Goal: Task Accomplishment & Management: Manage account settings

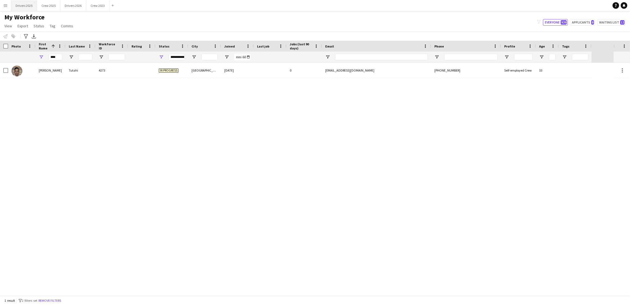
click at [32, 5] on button "Drivers 2025 Close" at bounding box center [24, 5] width 26 height 11
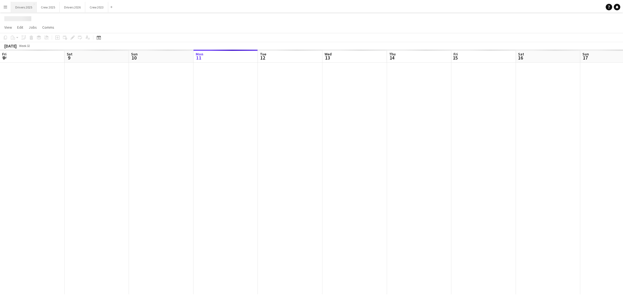
scroll to position [0, 130]
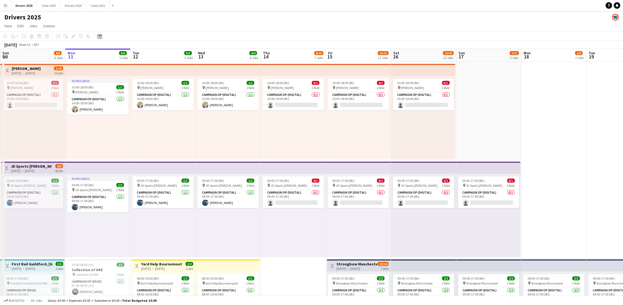
click at [99, 36] on icon at bounding box center [100, 37] width 2 height 2
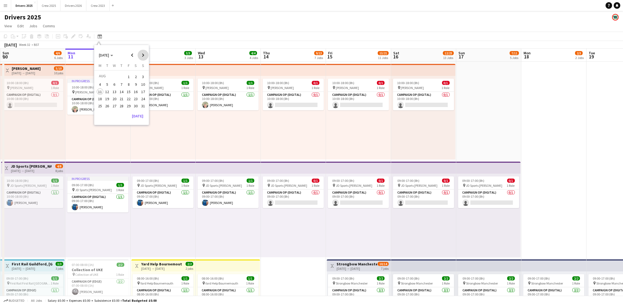
click at [143, 57] on span "Next month" at bounding box center [143, 55] width 11 height 11
click at [127, 97] on span "19" at bounding box center [128, 97] width 7 height 7
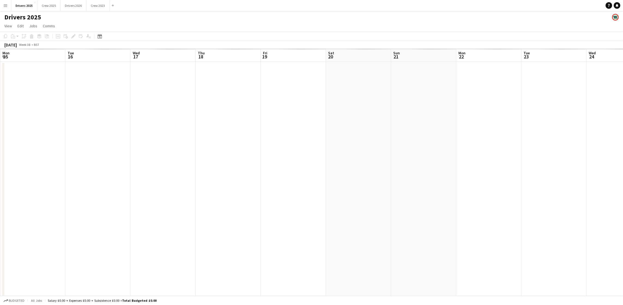
scroll to position [0, 187]
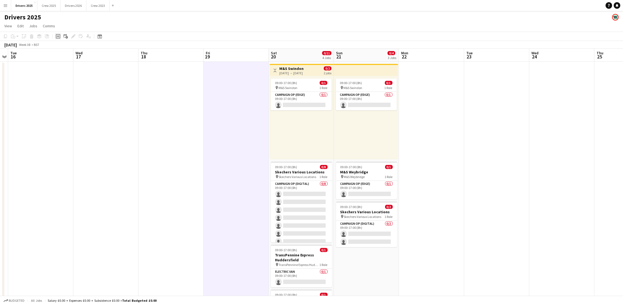
click at [57, 35] on icon "Add job" at bounding box center [58, 36] width 4 height 4
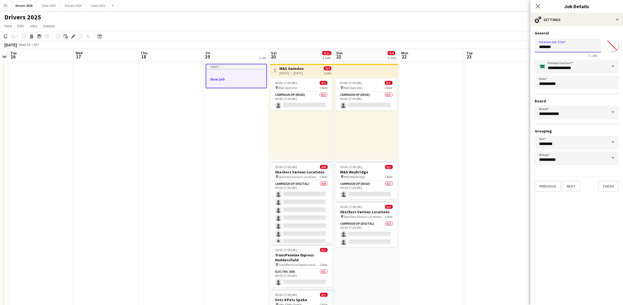
drag, startPoint x: 551, startPoint y: 43, endPoint x: 477, endPoint y: 41, distance: 74.5
drag, startPoint x: 590, startPoint y: 43, endPoint x: 508, endPoint y: 44, distance: 81.3
type input "**********"
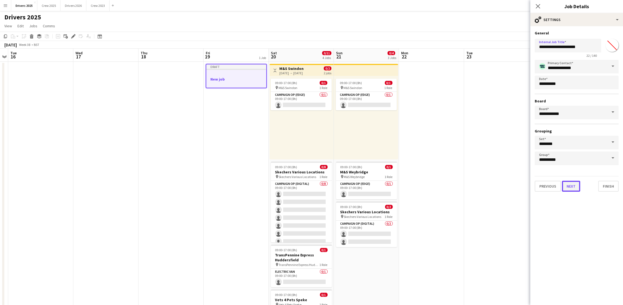
click at [568, 186] on button "Next" at bounding box center [571, 186] width 18 height 11
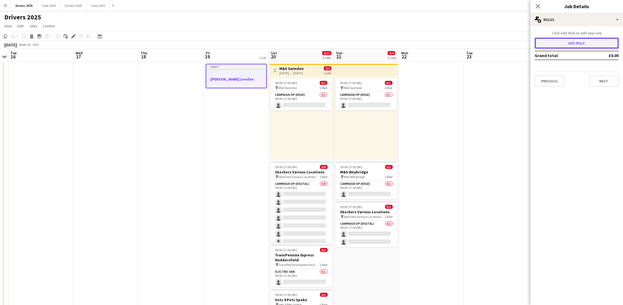
click at [551, 44] on button "Add role" at bounding box center [577, 43] width 84 height 11
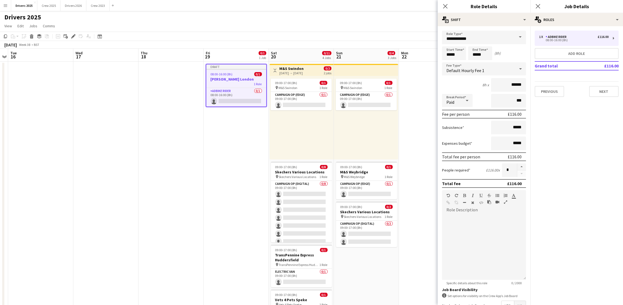
click at [515, 35] on span at bounding box center [520, 37] width 11 height 13
click at [487, 104] on mat-option "Campaign Op (Edge)" at bounding box center [481, 101] width 78 height 13
type input "**********"
type input "*****"
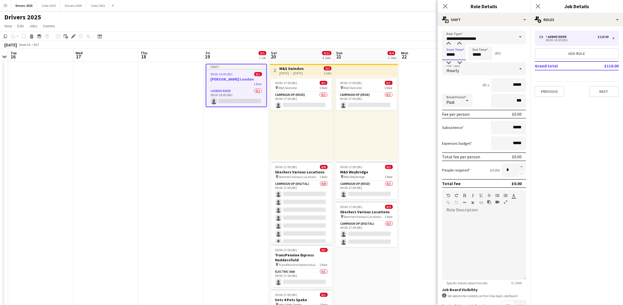
drag, startPoint x: 457, startPoint y: 52, endPoint x: 420, endPoint y: 53, distance: 37.1
type input "*****"
click at [484, 68] on div "Hourly" at bounding box center [478, 68] width 73 height 13
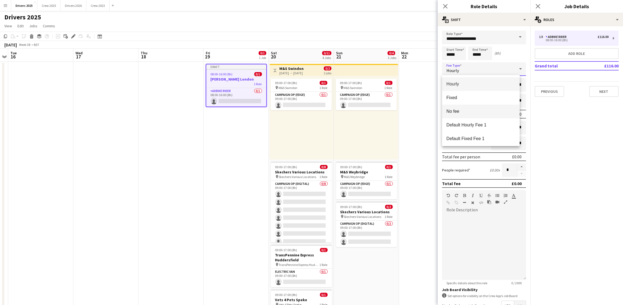
drag, startPoint x: 471, startPoint y: 114, endPoint x: 472, endPoint y: 126, distance: 11.8
click at [471, 114] on mat-option "No fee" at bounding box center [481, 111] width 78 height 14
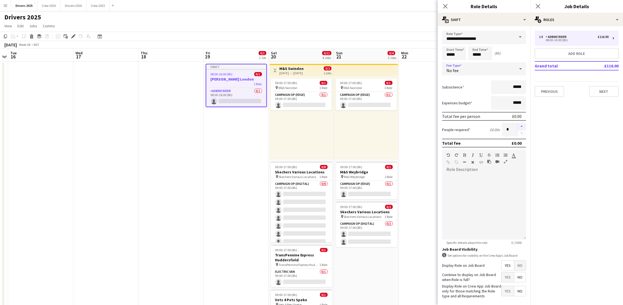
click at [518, 123] on button "button" at bounding box center [522, 126] width 9 height 7
type input "*"
drag, startPoint x: 515, startPoint y: 271, endPoint x: 518, endPoint y: 260, distance: 10.6
click at [515, 270] on span "No" at bounding box center [520, 265] width 11 height 10
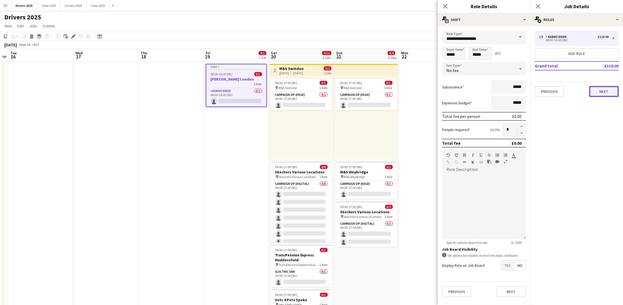
click at [598, 92] on button "Next" at bounding box center [604, 91] width 29 height 11
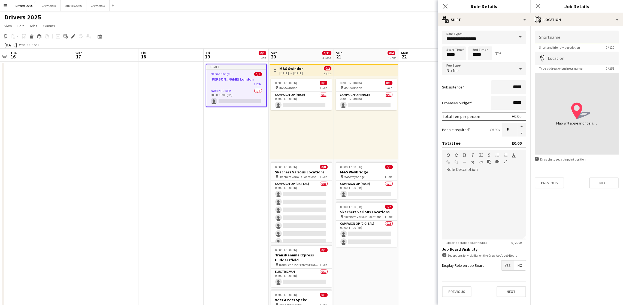
click at [563, 39] on input "Shortname" at bounding box center [577, 38] width 84 height 14
paste input "**********"
drag, startPoint x: 553, startPoint y: 43, endPoint x: 556, endPoint y: 56, distance: 14.0
click at [554, 49] on app-form-group "**********" at bounding box center [577, 40] width 84 height 19
type input "**********"
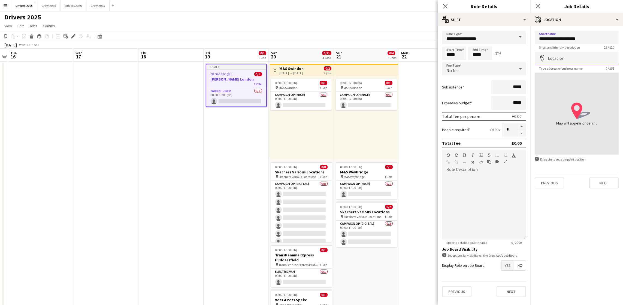
click at [556, 59] on input "Location" at bounding box center [577, 59] width 84 height 14
type input "**********"
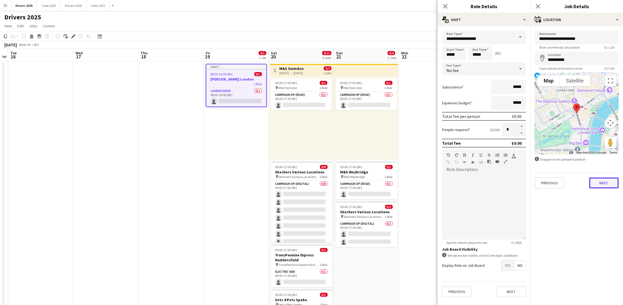
click at [598, 177] on button "Next" at bounding box center [604, 182] width 29 height 11
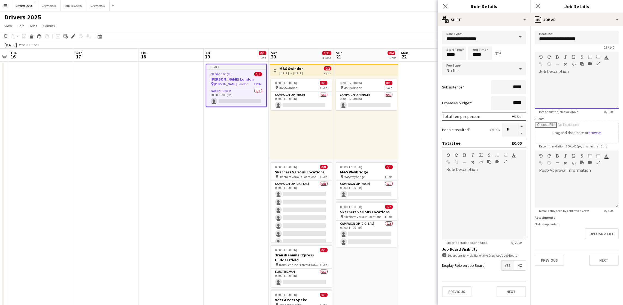
click at [575, 86] on div at bounding box center [577, 92] width 84 height 33
click at [599, 264] on button "Next" at bounding box center [604, 259] width 29 height 11
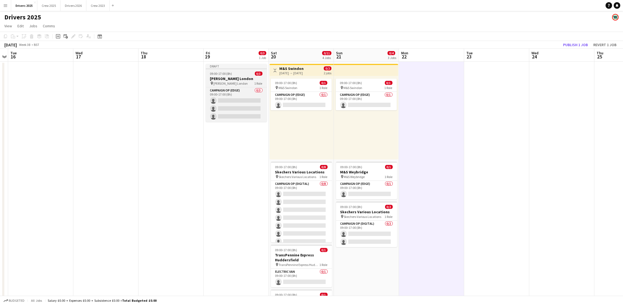
click at [230, 71] on app-job-card "Draft 09:00-17:00 (8h) 0/3 [PERSON_NAME] London pin [PERSON_NAME] London 1 Role…" at bounding box center [236, 93] width 61 height 58
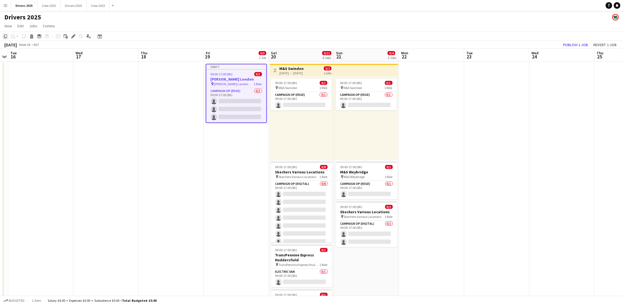
click at [4, 37] on icon at bounding box center [5, 36] width 3 height 4
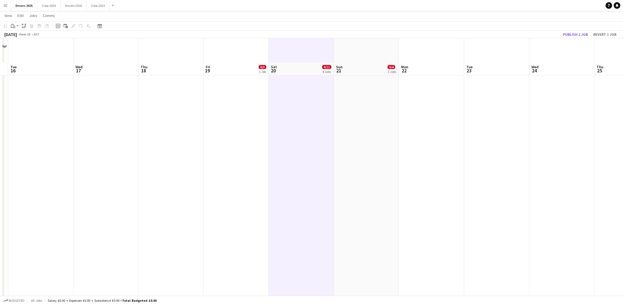
scroll to position [368, 0]
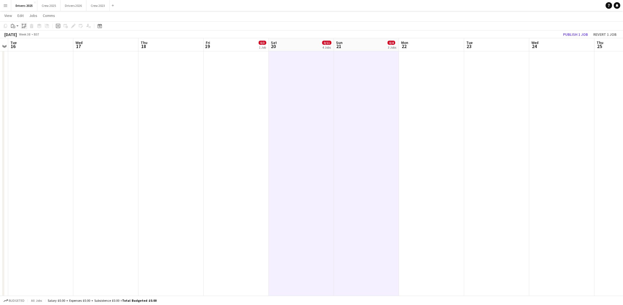
click at [23, 26] on icon "Paste linked Job" at bounding box center [24, 26] width 4 height 4
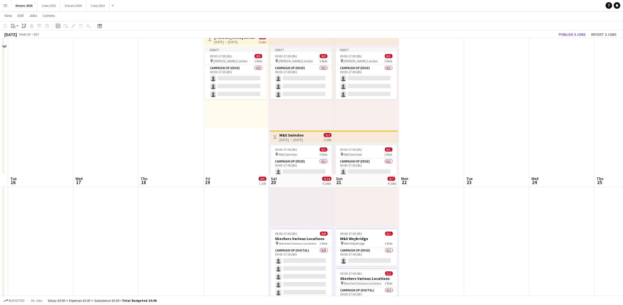
scroll to position [0, 0]
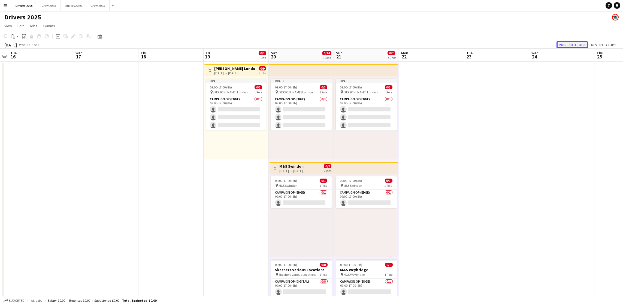
click at [570, 44] on button "Publish 3 jobs" at bounding box center [572, 44] width 31 height 7
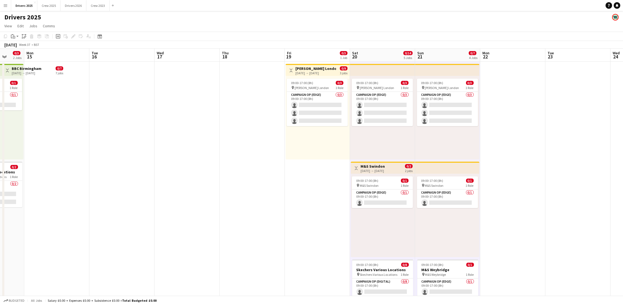
drag, startPoint x: 158, startPoint y: 154, endPoint x: 283, endPoint y: 149, distance: 125.3
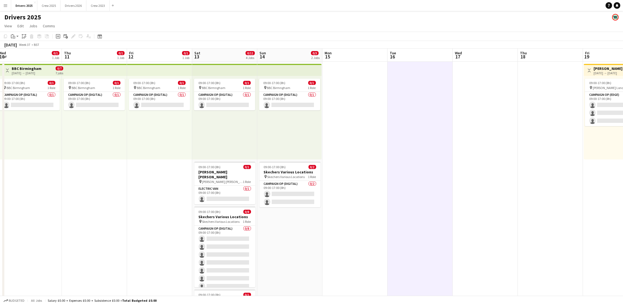
scroll to position [0, 159]
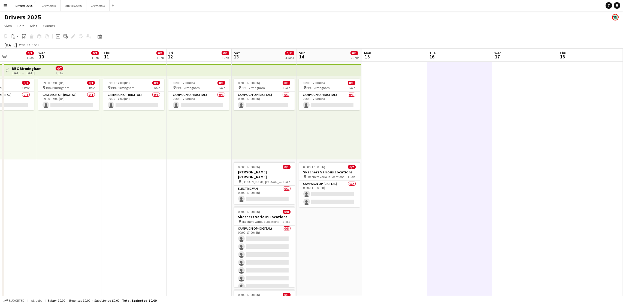
drag, startPoint x: 117, startPoint y: 125, endPoint x: 390, endPoint y: 113, distance: 273.2
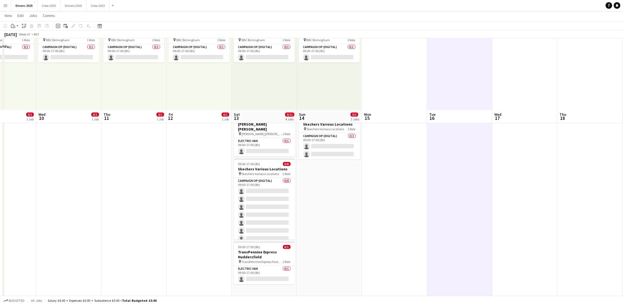
scroll to position [123, 0]
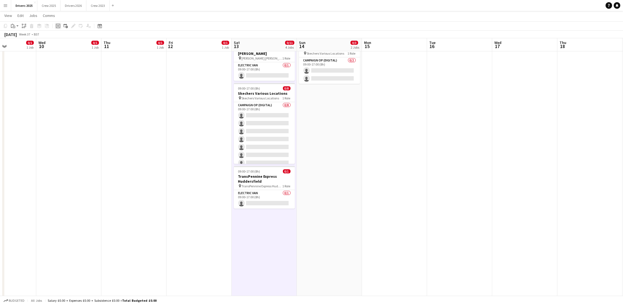
click at [59, 27] on icon "Add job" at bounding box center [58, 26] width 4 height 4
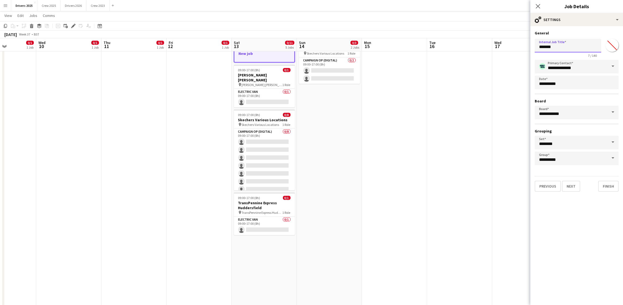
drag, startPoint x: 570, startPoint y: 47, endPoint x: 478, endPoint y: 38, distance: 92.7
drag, startPoint x: 591, startPoint y: 43, endPoint x: 427, endPoint y: 35, distance: 163.8
type input "**********"
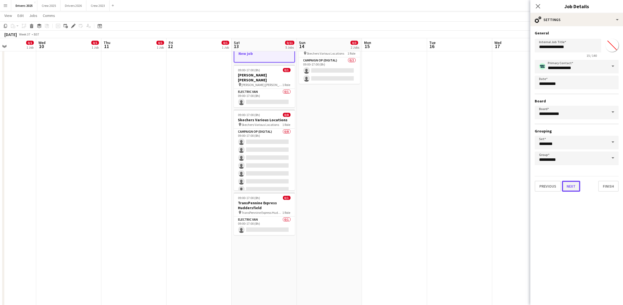
click at [572, 184] on button "Next" at bounding box center [571, 186] width 18 height 11
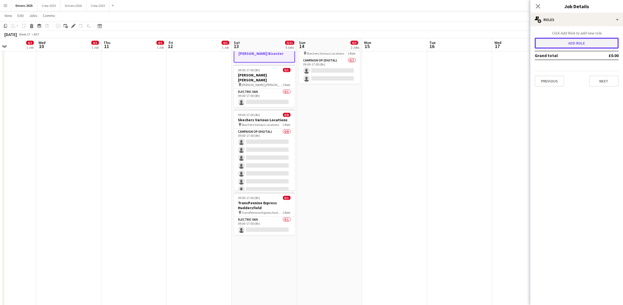
click at [554, 43] on button "Add role" at bounding box center [577, 43] width 84 height 11
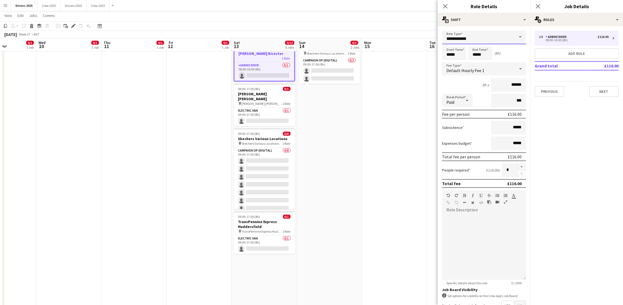
click at [494, 42] on input "**********" at bounding box center [484, 38] width 84 height 14
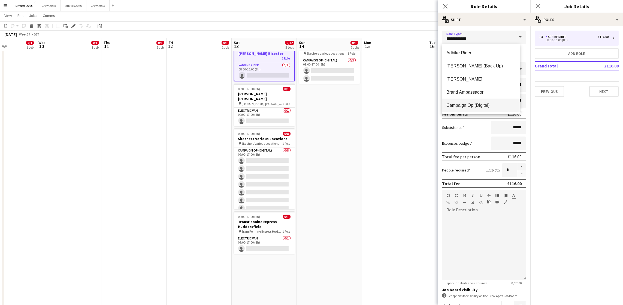
click at [468, 105] on span "Campaign Op (Digital)" at bounding box center [481, 105] width 69 height 5
type input "**********"
type input "*****"
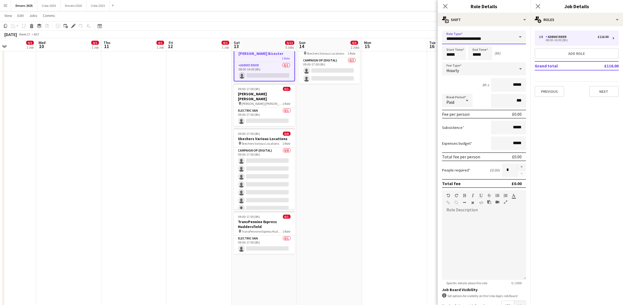
click at [493, 39] on input "**********" at bounding box center [484, 38] width 84 height 14
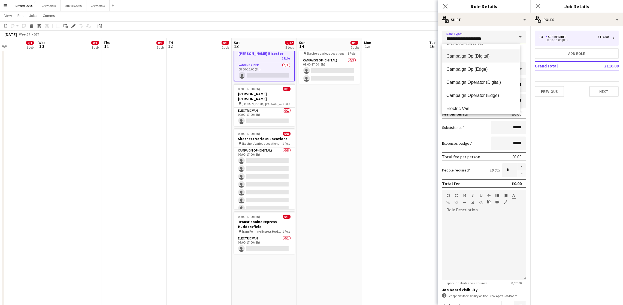
scroll to position [65, 0]
click at [482, 94] on span "Electric Van" at bounding box center [481, 92] width 69 height 5
type input "**********"
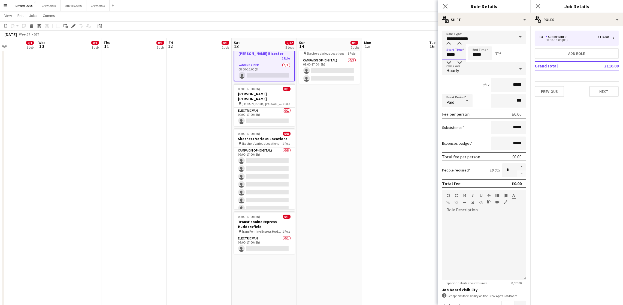
drag, startPoint x: 457, startPoint y: 53, endPoint x: 392, endPoint y: 54, distance: 65.7
type input "*****"
click at [480, 62] on div "Hourly" at bounding box center [478, 68] width 73 height 13
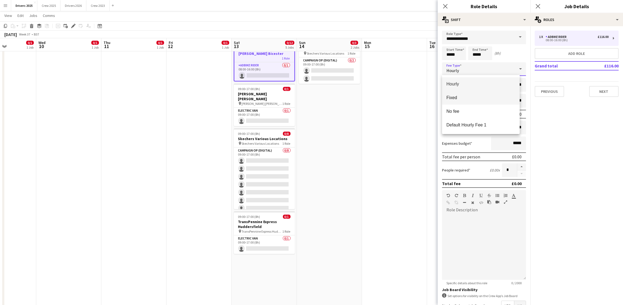
click at [471, 103] on mat-option "Fixed" at bounding box center [481, 98] width 78 height 14
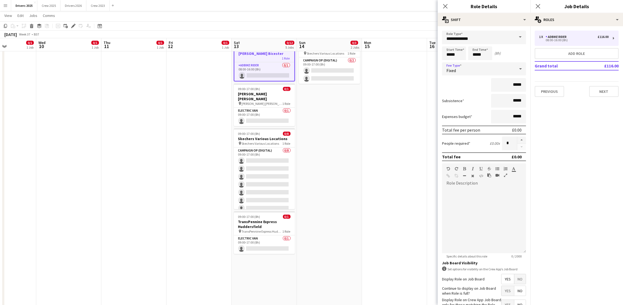
click at [479, 68] on div "Fixed" at bounding box center [478, 68] width 73 height 13
click at [478, 109] on span "No fee" at bounding box center [481, 111] width 69 height 5
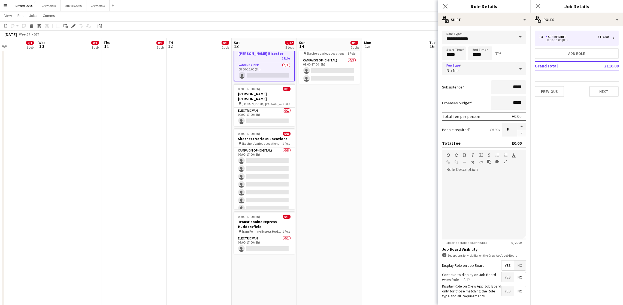
click at [515, 270] on span "No" at bounding box center [520, 265] width 11 height 10
click at [603, 97] on div "1 x Adbike Rider £116.00 08:00-16:00 (8h) Add role Grand total £116.00 Previous…" at bounding box center [577, 63] width 93 height 75
click at [602, 92] on button "Next" at bounding box center [604, 91] width 29 height 11
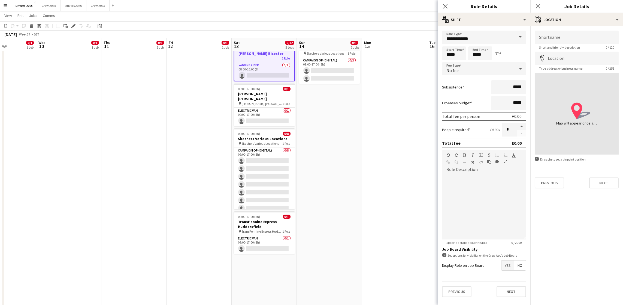
click at [558, 31] on input "Shortname" at bounding box center [577, 38] width 84 height 14
paste input "**********"
type input "**********"
click at [572, 58] on input "Location" at bounding box center [577, 59] width 84 height 14
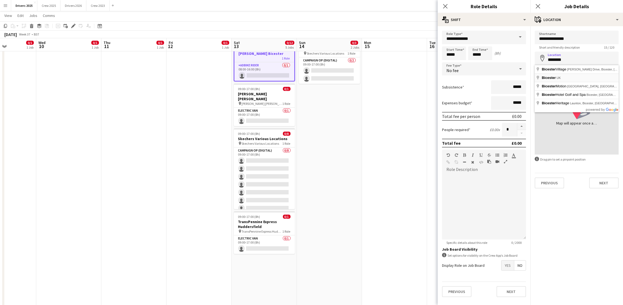
type input "**********"
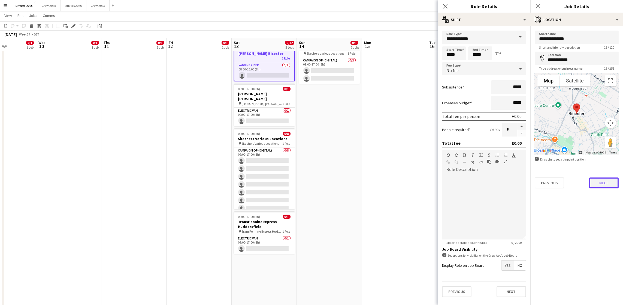
click at [609, 184] on button "Next" at bounding box center [604, 182] width 29 height 11
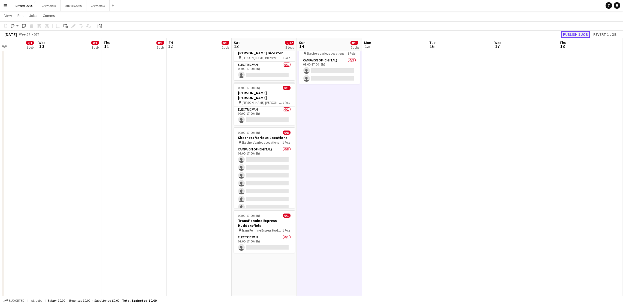
click at [580, 35] on button "Publish 1 job" at bounding box center [575, 34] width 29 height 7
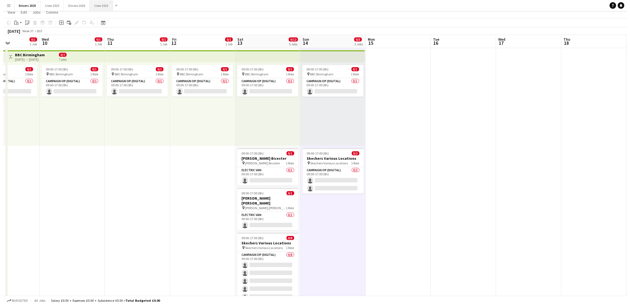
scroll to position [0, 0]
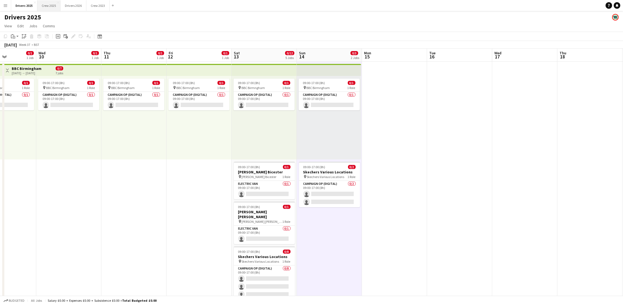
click at [40, 9] on button "Crew 2025 Close" at bounding box center [48, 5] width 23 height 11
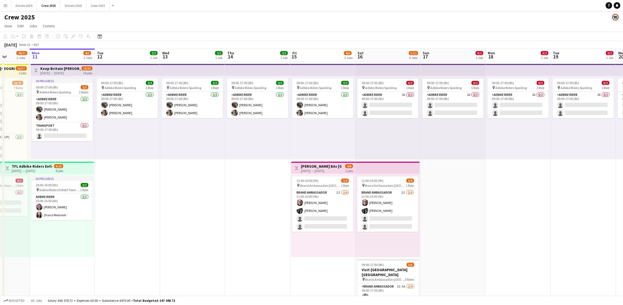
scroll to position [0, 170]
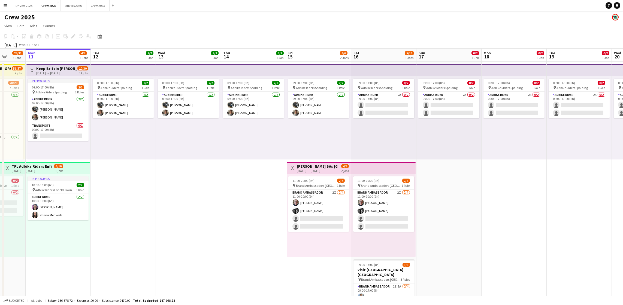
drag, startPoint x: 538, startPoint y: 176, endPoint x: 498, endPoint y: 172, distance: 40.1
click at [498, 172] on app-calendar-viewport "Fri 8 30/34 3 Jobs Sat 9 5/6 2 Jobs Sun 10 28/31 2 Jobs Mon 11 4/5 2 Jobs Tue 1…" at bounding box center [311, 203] width 623 height 308
click at [325, 212] on app-card-role "Brand Ambassador 2I [DATE] 11:00-20:00 (9h) [PERSON_NAME] [PERSON_NAME] single-…" at bounding box center [318, 210] width 61 height 42
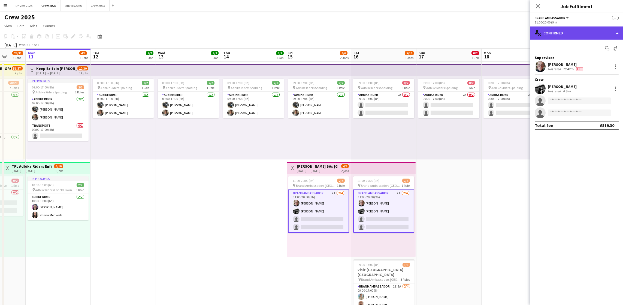
click at [582, 31] on div "single-neutral-actions-check-2 Confirmed" at bounding box center [577, 32] width 93 height 13
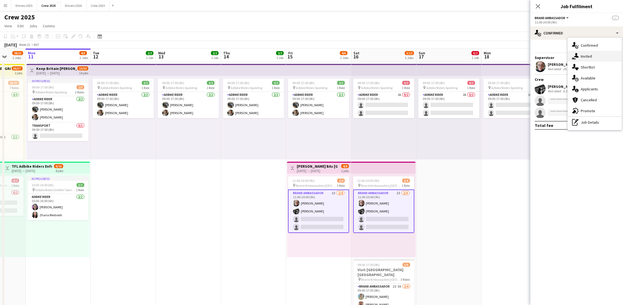
click at [594, 59] on div "single-neutral-actions-share-1 Invited" at bounding box center [595, 56] width 54 height 11
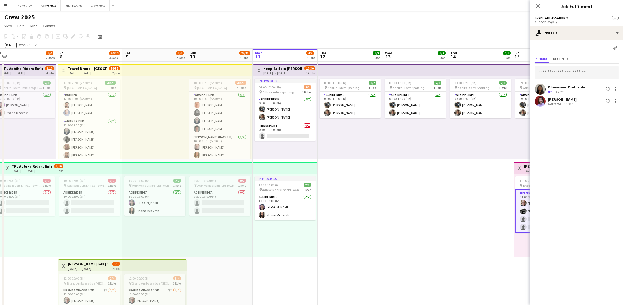
scroll to position [0, 116]
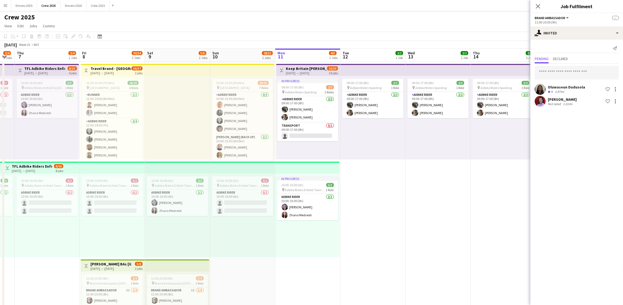
drag, startPoint x: 144, startPoint y: 221, endPoint x: 394, endPoint y: 216, distance: 249.9
click at [394, 216] on app-calendar-viewport "Tue 5 2/4 2 Jobs Wed 6 2/4 2 Jobs Thu 7 2/4 2 Jobs Fri 8 30/34 3 Jobs Sat 9 5/6…" at bounding box center [311, 203] width 623 height 308
click at [100, 106] on app-card-role "Runner [DATE] 12:30-19:00 (6h30m) [PERSON_NAME] [PERSON_NAME]" at bounding box center [112, 105] width 61 height 26
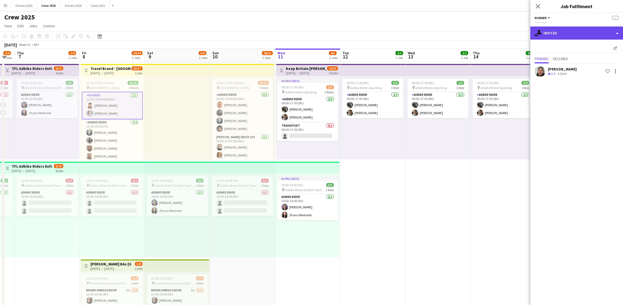
click at [584, 31] on div "single-neutral-actions-share-1 Invited" at bounding box center [577, 32] width 93 height 13
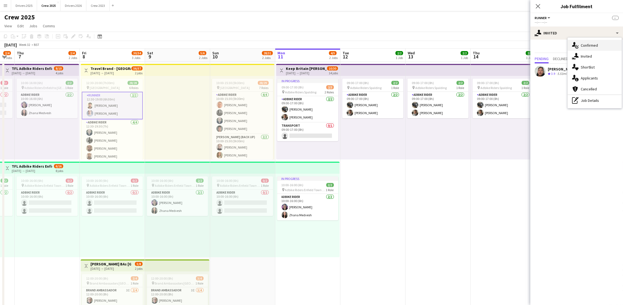
click at [590, 45] on div "single-neutral-actions-check-2 Confirmed" at bounding box center [595, 45] width 54 height 11
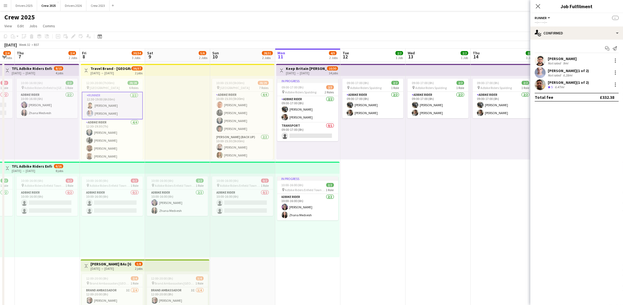
click at [555, 57] on div "[PERSON_NAME]" at bounding box center [562, 58] width 29 height 5
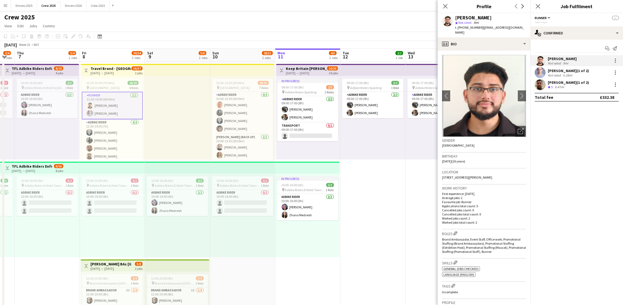
click at [488, 111] on img at bounding box center [484, 96] width 84 height 82
click at [110, 144] on app-card-role "Transport [DATE] 12:30-20:00 (7h30m) [PERSON_NAME] [PERSON_NAME]" at bounding box center [112, 147] width 61 height 26
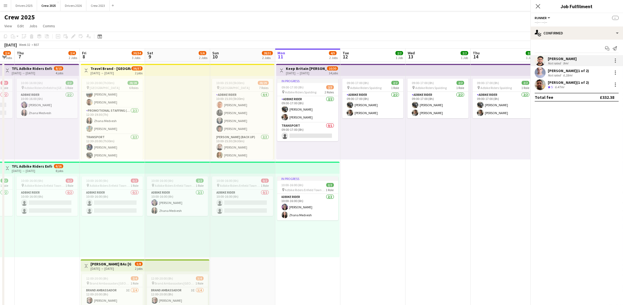
scroll to position [218, 0]
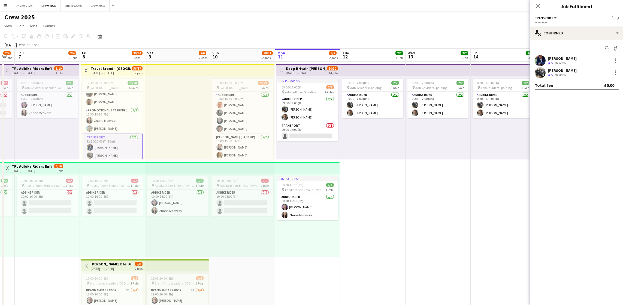
click at [557, 61] on div "87.63mi" at bounding box center [560, 63] width 13 height 5
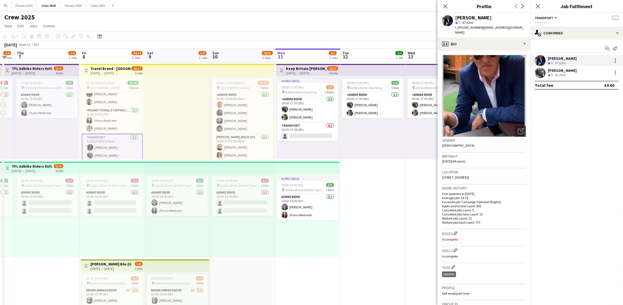
click at [521, 97] on app-crew-profile-bio "Open photos pop-in Gender [DEMOGRAPHIC_DATA] Birthday [DEMOGRAPHIC_DATA] (64 ye…" at bounding box center [484, 177] width 93 height 254
click at [441, 107] on app-crew-profile-bio "Open photos pop-in Gender [DEMOGRAPHIC_DATA] Birthday [DEMOGRAPHIC_DATA] (64 ye…" at bounding box center [484, 177] width 93 height 254
click at [512, 94] on img at bounding box center [484, 96] width 84 height 82
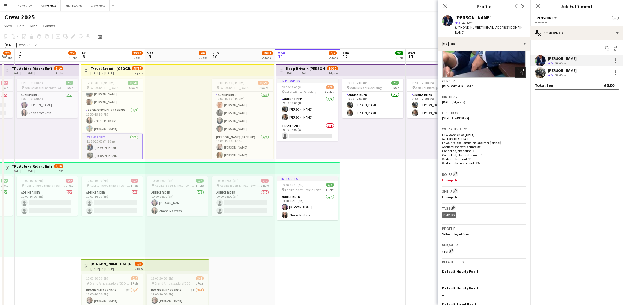
scroll to position [113, 0]
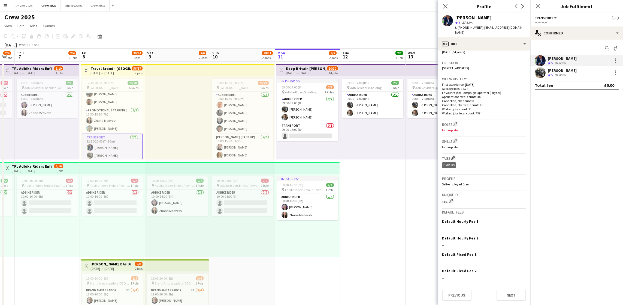
click at [352, 188] on app-date-cell "09:00-17:00 (8h) 2/2 pin Adbike Riders Spalding 1 Role Adbike Rider [DATE] 09:0…" at bounding box center [373, 209] width 65 height 295
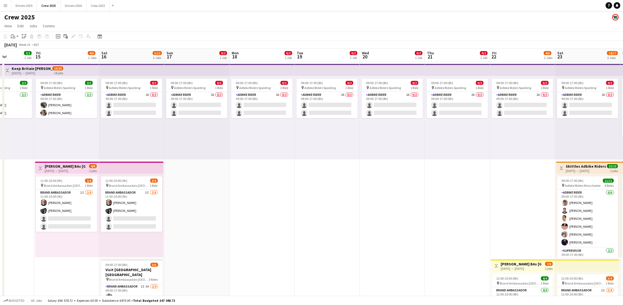
scroll to position [0, 190]
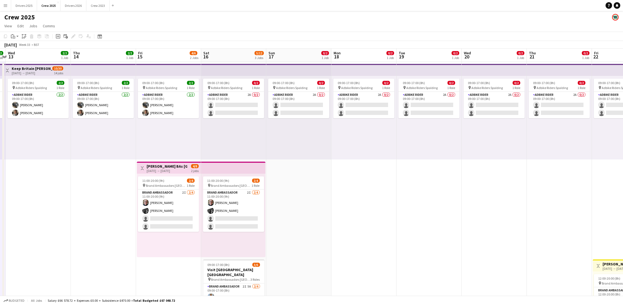
drag, startPoint x: 478, startPoint y: 191, endPoint x: 78, endPoint y: 194, distance: 400.1
click at [78, 194] on app-calendar-viewport "Sun 10 28/31 2 Jobs Mon 11 4/5 2 Jobs Tue 12 2/2 1 Job Wed 13 2/2 1 Job Thu 14 …" at bounding box center [311, 203] width 623 height 308
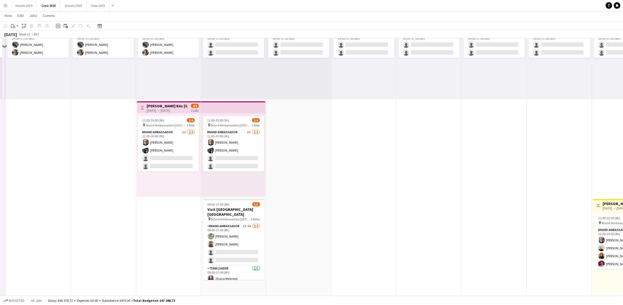
scroll to position [61, 0]
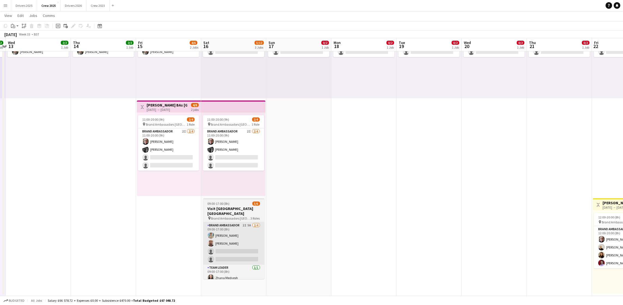
drag, startPoint x: 194, startPoint y: 260, endPoint x: 240, endPoint y: 256, distance: 45.4
click at [198, 260] on app-calendar-viewport "Sun 10 28/31 2 Jobs Mon 11 4/5 2 Jobs Tue 12 2/2 1 Job Wed 13 2/2 1 Job Thu 14 …" at bounding box center [311, 128] width 623 height 335
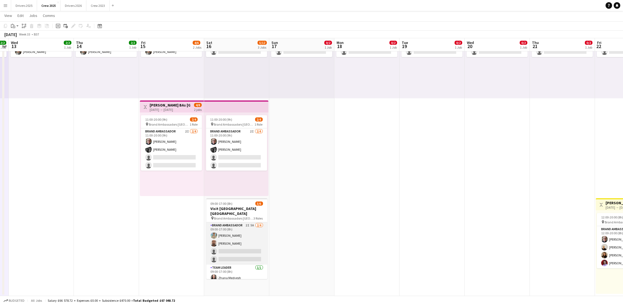
click at [240, 249] on app-card-role "Brand Ambassador 2I 5A [DATE] 09:00-17:00 (8h) [PERSON_NAME] [PERSON_NAME] sing…" at bounding box center [236, 243] width 61 height 42
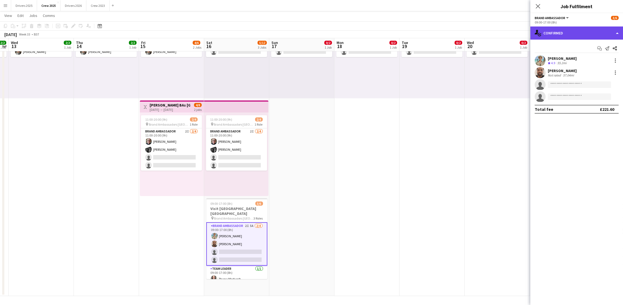
click at [586, 36] on div "single-neutral-actions-check-2 Confirmed" at bounding box center [577, 32] width 93 height 13
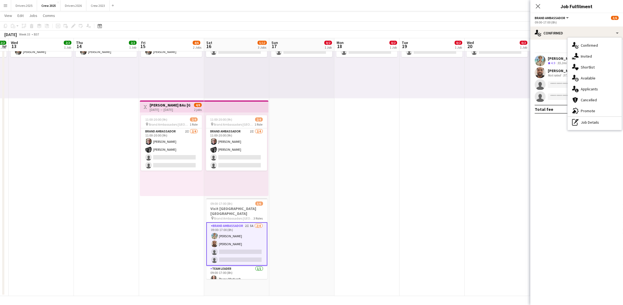
click at [589, 89] on div "single-neutral-actions-information Applicants" at bounding box center [595, 88] width 54 height 11
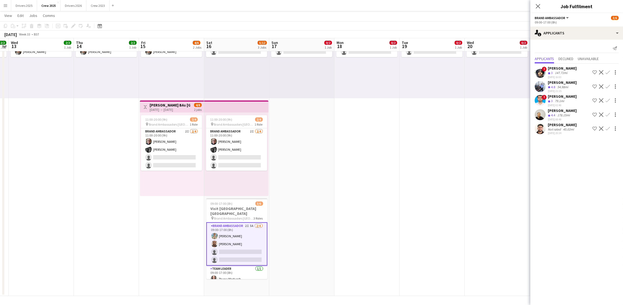
click at [608, 128] on app-icon "Confirm" at bounding box center [608, 128] width 4 height 4
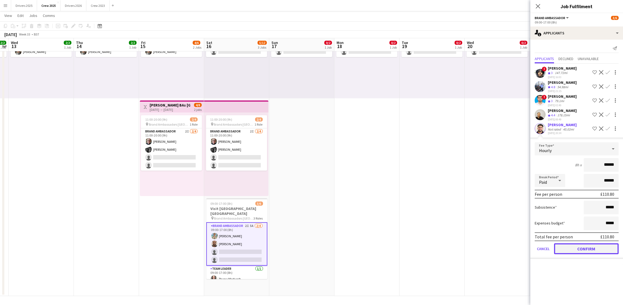
click at [589, 248] on button "Confirm" at bounding box center [586, 248] width 65 height 11
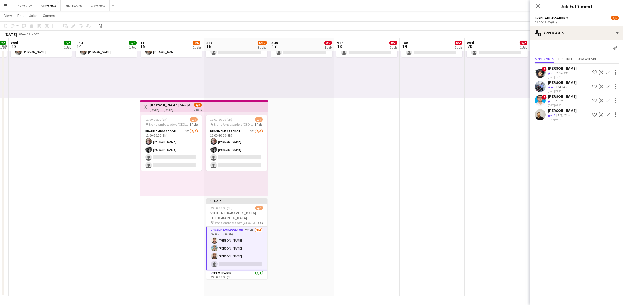
drag, startPoint x: 419, startPoint y: 188, endPoint x: 525, endPoint y: 80, distance: 151.4
click at [419, 188] on app-date-cell "09:00-17:00 (8h) 0/2 pin Adbike Riders Spalding 1 Role Adbike Rider 2A 0/2 09:0…" at bounding box center [432, 148] width 65 height 295
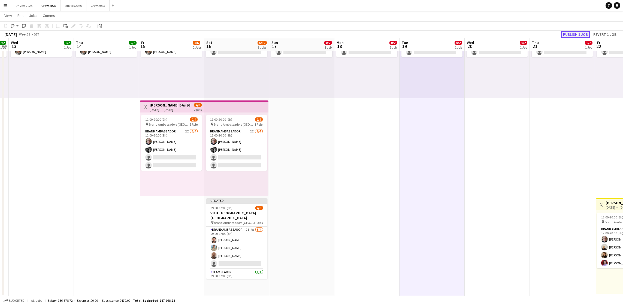
click at [570, 36] on button "Publish 1 job" at bounding box center [575, 34] width 29 height 7
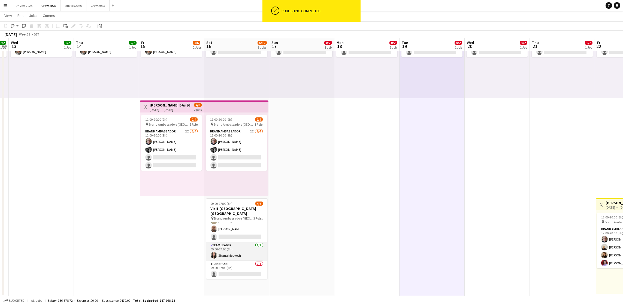
scroll to position [23, 0]
click at [229, 269] on app-card-role "Transport 0/1 09:00-17:00 (8h) single-neutral-actions" at bounding box center [236, 269] width 61 height 19
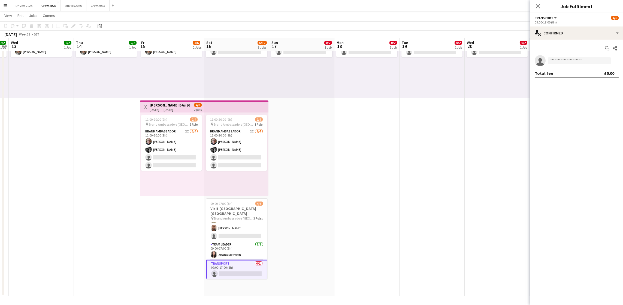
click at [368, 135] on app-date-cell "09:00-17:00 (8h) 0/2 pin Adbike Riders Spalding 1 Role Adbike Rider 2A 0/2 09:0…" at bounding box center [367, 148] width 65 height 295
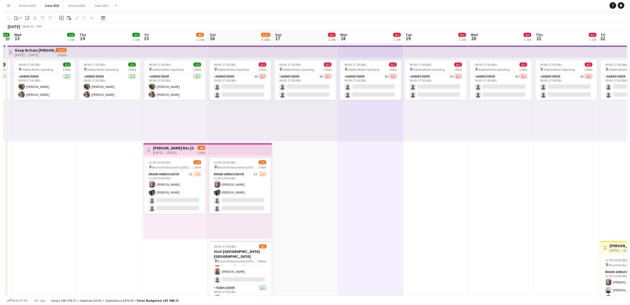
scroll to position [0, 0]
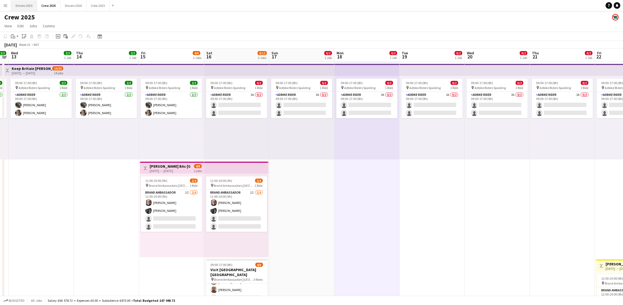
click at [33, 5] on button "Drivers 2025 Close" at bounding box center [24, 5] width 26 height 11
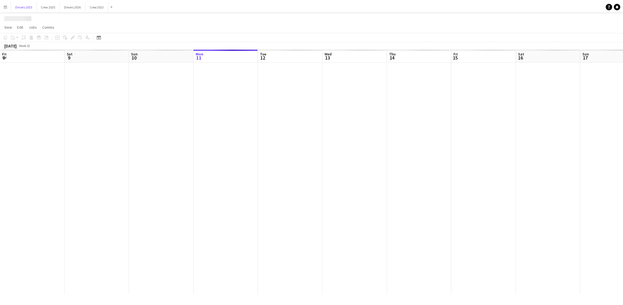
scroll to position [0, 130]
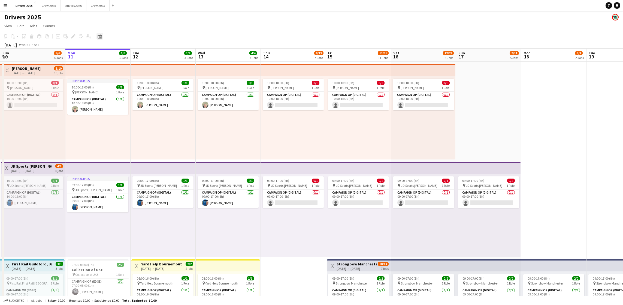
click at [98, 39] on div "Date picker" at bounding box center [100, 36] width 7 height 7
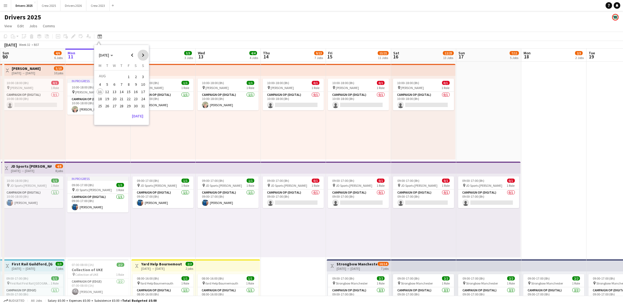
click at [145, 55] on span "Next month" at bounding box center [143, 55] width 11 height 11
click at [135, 99] on span "20" at bounding box center [136, 97] width 7 height 7
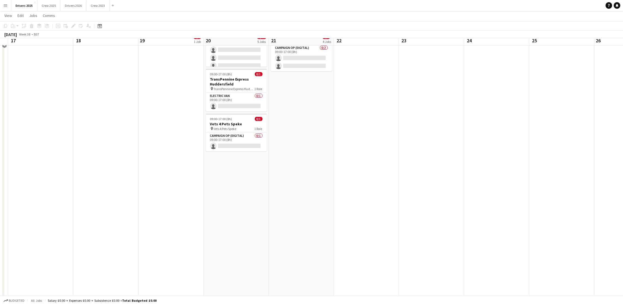
scroll to position [286, 0]
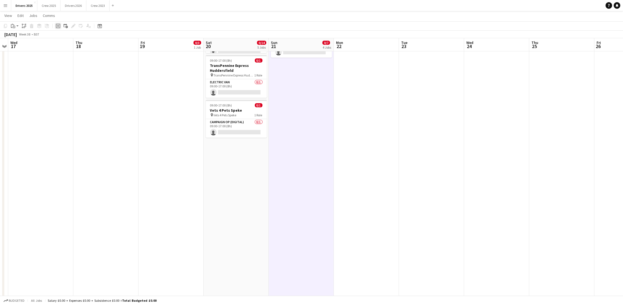
click at [59, 26] on icon at bounding box center [58, 26] width 4 height 4
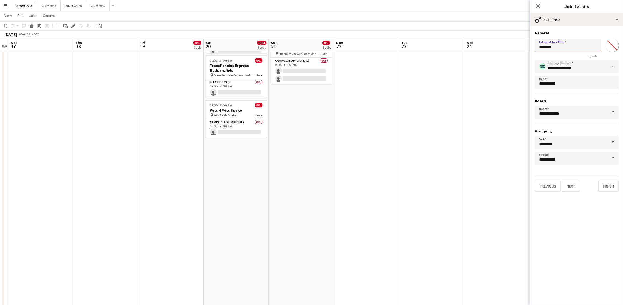
drag, startPoint x: 577, startPoint y: 48, endPoint x: 441, endPoint y: 51, distance: 135.8
drag, startPoint x: 568, startPoint y: 46, endPoint x: 461, endPoint y: 45, distance: 107.5
type input "**********"
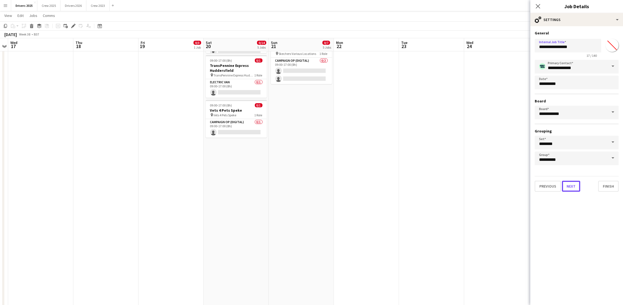
click at [568, 182] on button "Next" at bounding box center [571, 186] width 18 height 11
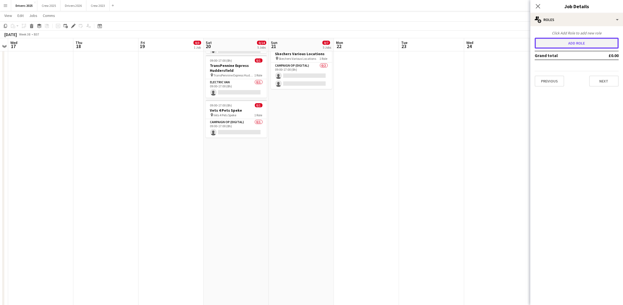
click at [584, 43] on button "Add role" at bounding box center [577, 43] width 84 height 11
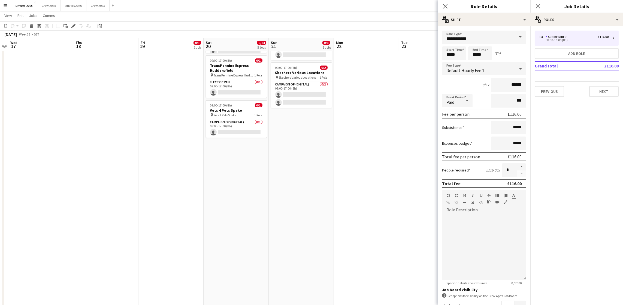
click at [516, 35] on span at bounding box center [520, 37] width 11 height 13
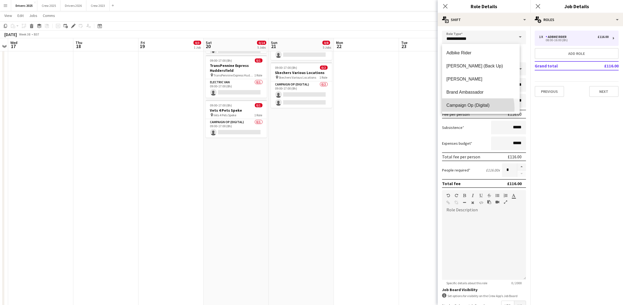
click at [471, 108] on mat-option "Campaign Op (Digital)" at bounding box center [481, 104] width 78 height 13
type input "**********"
type input "*****"
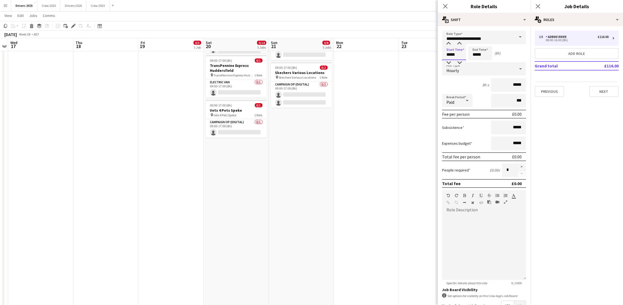
drag, startPoint x: 453, startPoint y: 55, endPoint x: 386, endPoint y: 55, distance: 67.1
type input "*****"
click at [468, 72] on div "Hourly" at bounding box center [478, 68] width 73 height 13
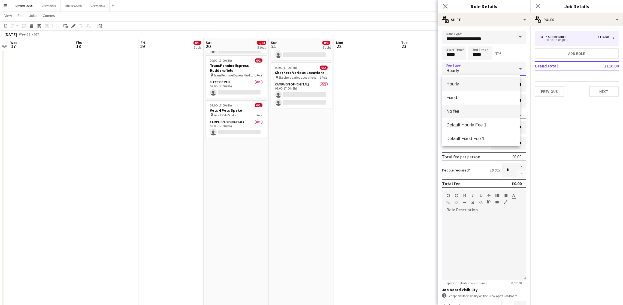
click at [479, 109] on span "No fee" at bounding box center [481, 111] width 69 height 5
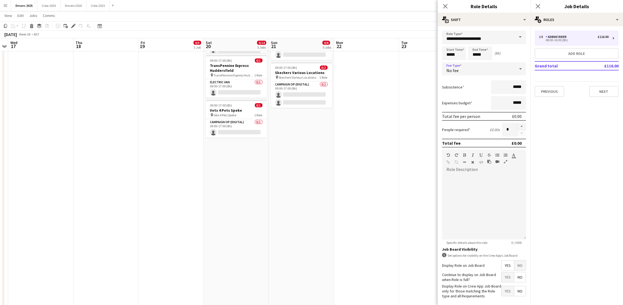
click at [515, 270] on span "No" at bounding box center [520, 265] width 11 height 10
click at [615, 92] on button "Next" at bounding box center [604, 91] width 29 height 11
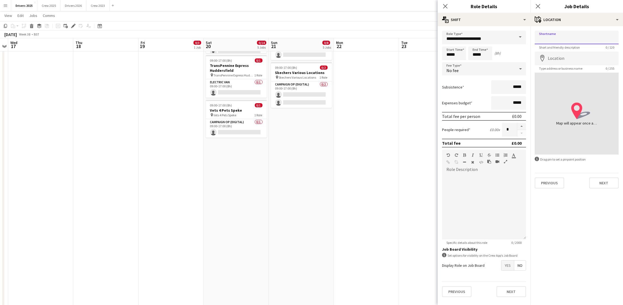
click at [569, 39] on input "Shortname" at bounding box center [577, 38] width 84 height 14
paste input "**********"
type input "**********"
click at [561, 56] on input "Location" at bounding box center [577, 59] width 84 height 14
type input "**********"
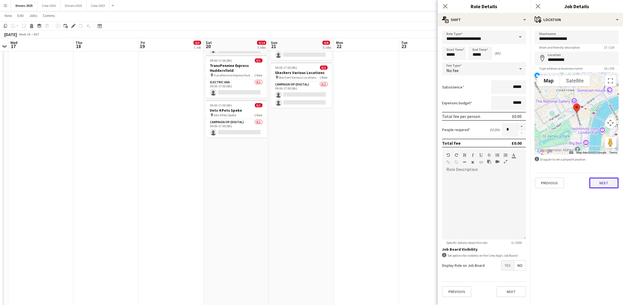
click at [602, 186] on button "Next" at bounding box center [604, 182] width 29 height 11
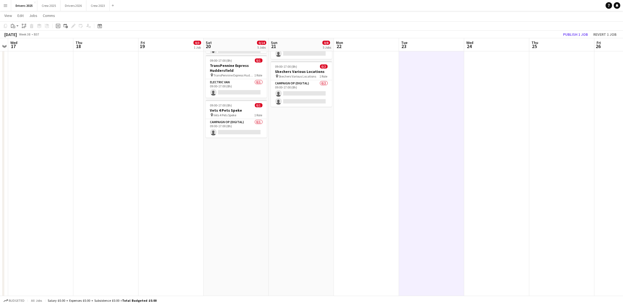
click at [584, 28] on app-toolbar "Copy Paste Paste Ctrl+V Paste with crew Ctrl+Shift+V Paste linked Job [GEOGRAPH…" at bounding box center [311, 25] width 623 height 9
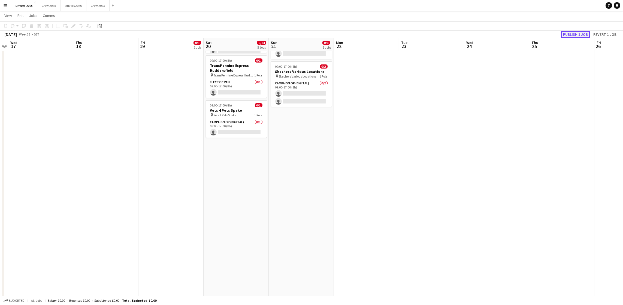
click at [580, 34] on button "Publish 1 job" at bounding box center [575, 34] width 29 height 7
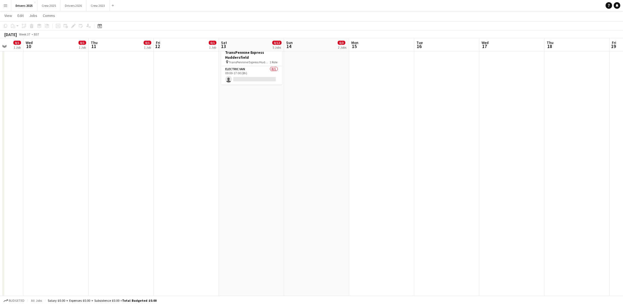
scroll to position [0, 171]
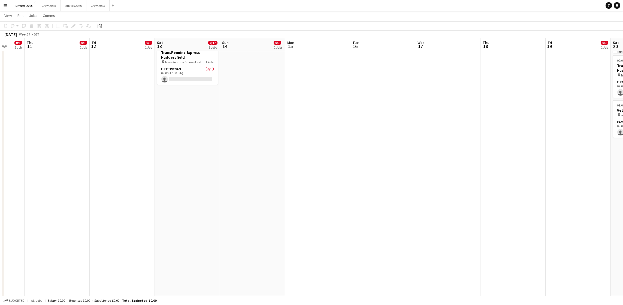
drag, startPoint x: 134, startPoint y: 203, endPoint x: 542, endPoint y: 182, distance: 408.2
click at [101, 26] on icon "Date picker" at bounding box center [100, 26] width 4 height 4
click at [137, 113] on button "[DATE]" at bounding box center [138, 111] width 16 height 9
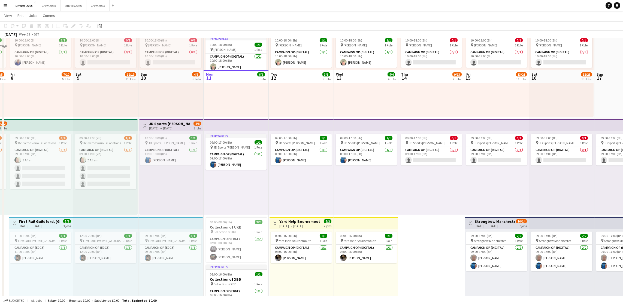
scroll to position [0, 0]
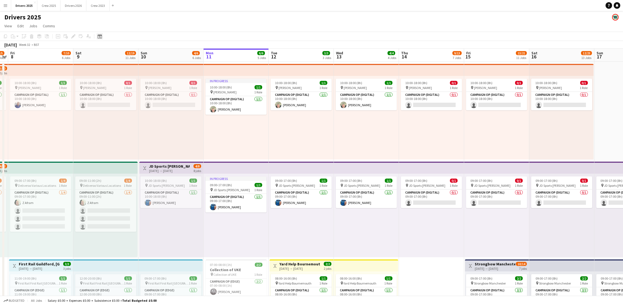
click at [99, 36] on icon at bounding box center [100, 37] width 2 height 2
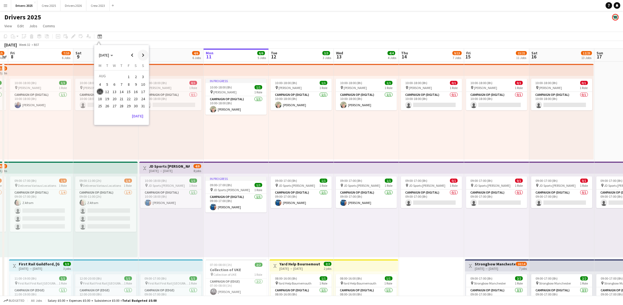
click at [145, 57] on span "Next month" at bounding box center [143, 55] width 11 height 11
click at [103, 85] on span "1" at bounding box center [100, 83] width 7 height 7
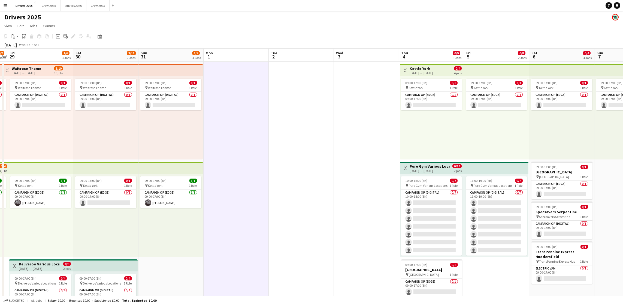
click at [56, 38] on icon "Add job" at bounding box center [58, 36] width 4 height 4
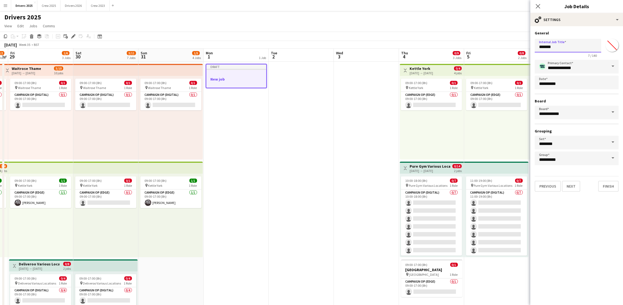
drag, startPoint x: 556, startPoint y: 46, endPoint x: 485, endPoint y: 47, distance: 70.7
type input "*"
drag, startPoint x: 599, startPoint y: 45, endPoint x: 489, endPoint y: 43, distance: 110.2
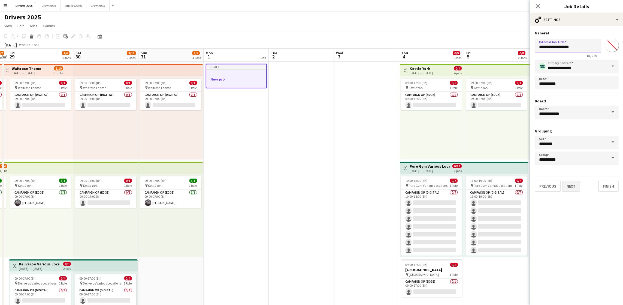
type input "**********"
click at [572, 183] on button "Next" at bounding box center [571, 186] width 18 height 11
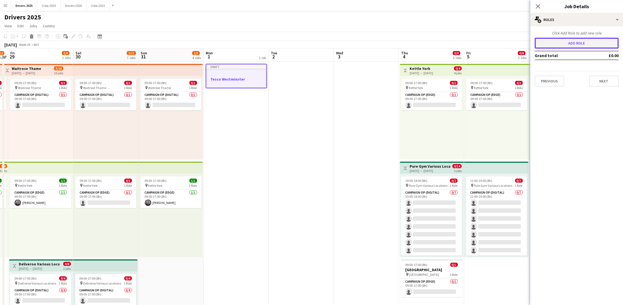
click at [573, 46] on button "Add role" at bounding box center [577, 43] width 84 height 11
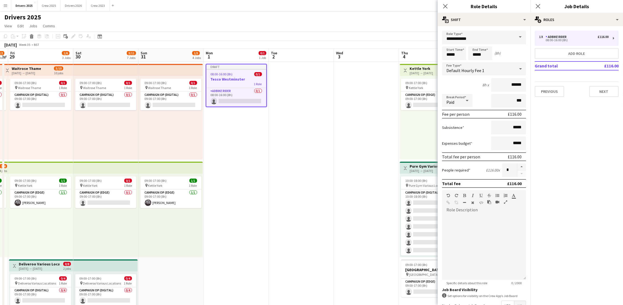
drag, startPoint x: 514, startPoint y: 38, endPoint x: 514, endPoint y: 43, distance: 5.2
click at [515, 38] on span at bounding box center [520, 37] width 11 height 13
click at [481, 104] on span "Campaign Op (Digital)" at bounding box center [481, 105] width 69 height 5
type input "**********"
type input "*****"
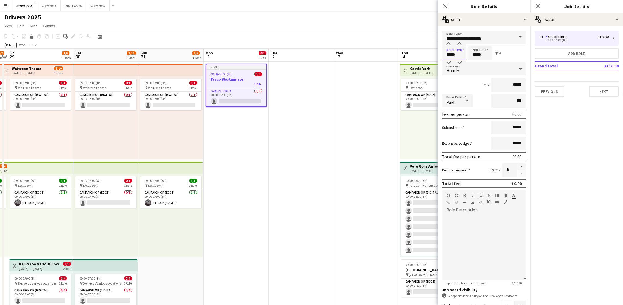
drag, startPoint x: 453, startPoint y: 51, endPoint x: 386, endPoint y: 50, distance: 66.6
type input "*****"
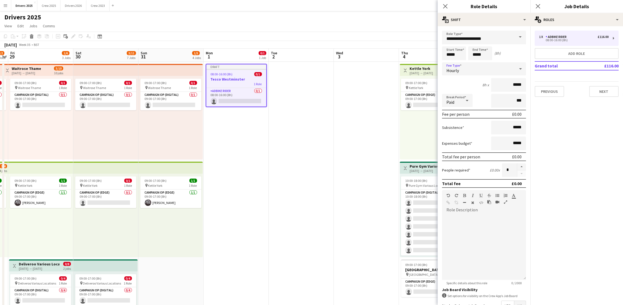
click at [463, 66] on div "Hourly" at bounding box center [478, 68] width 73 height 13
click at [477, 108] on mat-option "No fee" at bounding box center [481, 111] width 78 height 14
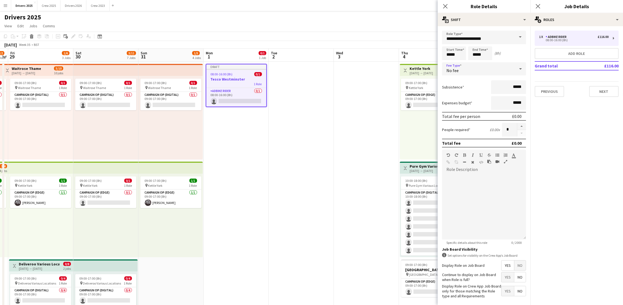
click at [517, 270] on span "No" at bounding box center [520, 265] width 11 height 10
click at [603, 92] on button "Next" at bounding box center [604, 91] width 29 height 11
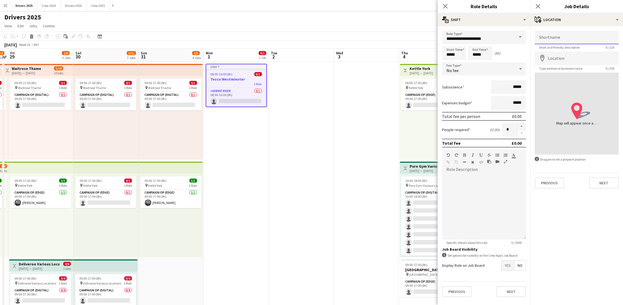
click at [565, 38] on input "Shortname" at bounding box center [577, 38] width 84 height 14
paste input "**********"
type input "**********"
click at [561, 59] on input "Location" at bounding box center [577, 59] width 84 height 14
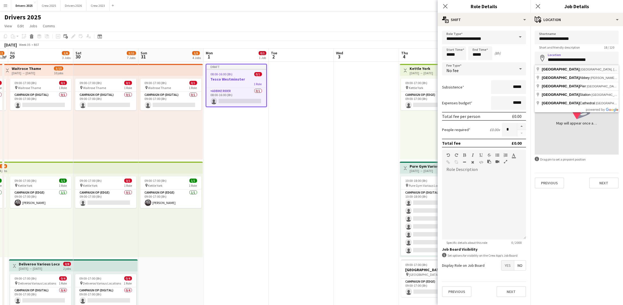
type input "**********"
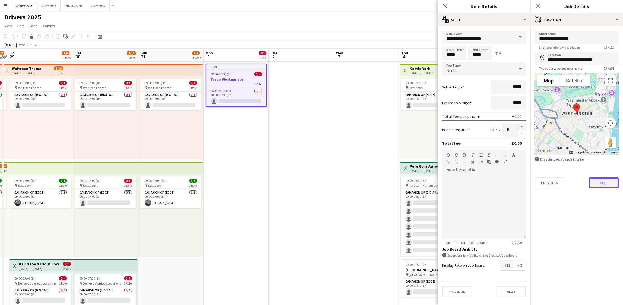
click at [600, 178] on button "Next" at bounding box center [604, 182] width 29 height 11
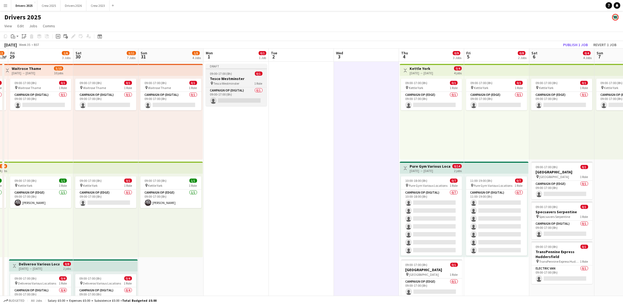
click at [225, 75] on span "09:00-17:00 (8h)" at bounding box center [221, 73] width 22 height 4
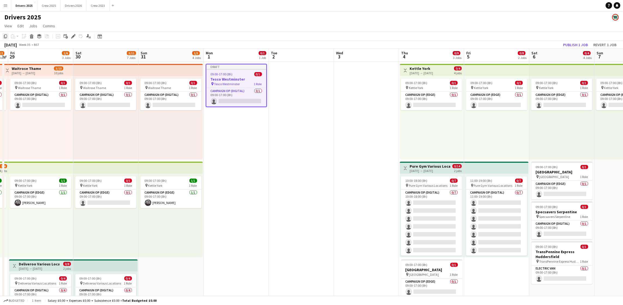
click at [8, 36] on div "Copy" at bounding box center [5, 36] width 7 height 7
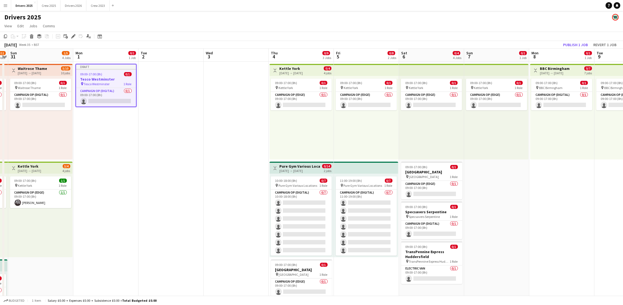
scroll to position [0, 196]
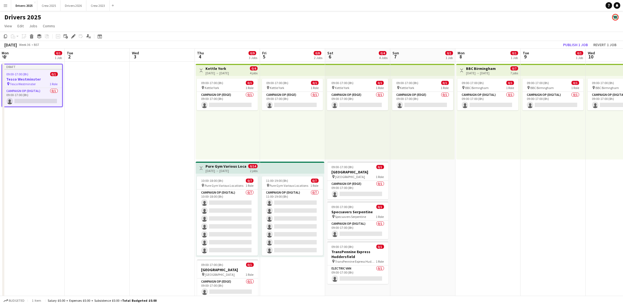
drag, startPoint x: 520, startPoint y: 138, endPoint x: 316, endPoint y: 127, distance: 204.6
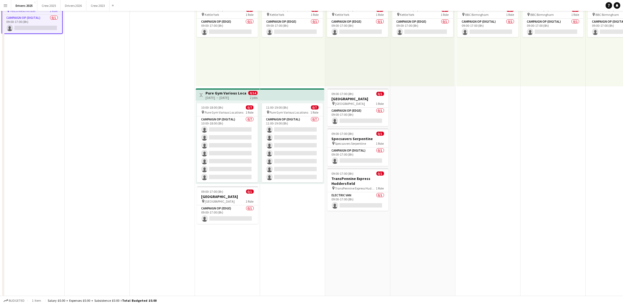
scroll to position [164, 0]
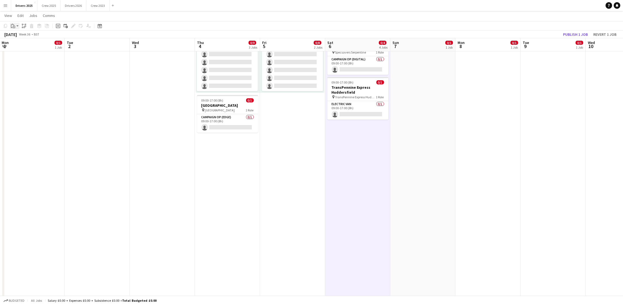
click at [14, 25] on icon "Paste" at bounding box center [13, 26] width 4 height 4
click at [16, 37] on link "Paste Ctrl+V" at bounding box center [39, 36] width 51 height 5
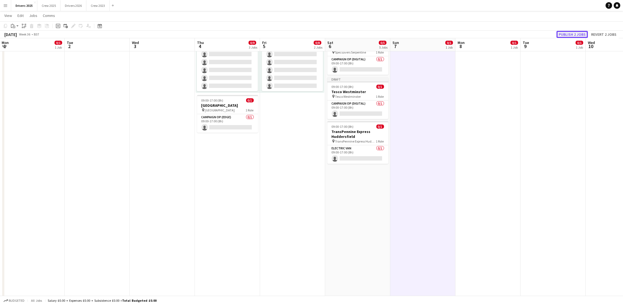
click at [572, 32] on button "Publish 2 jobs" at bounding box center [572, 34] width 31 height 7
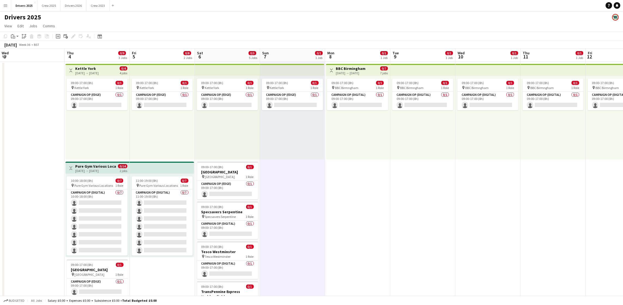
scroll to position [0, 195]
drag, startPoint x: 510, startPoint y: 208, endPoint x: 381, endPoint y: 210, distance: 129.0
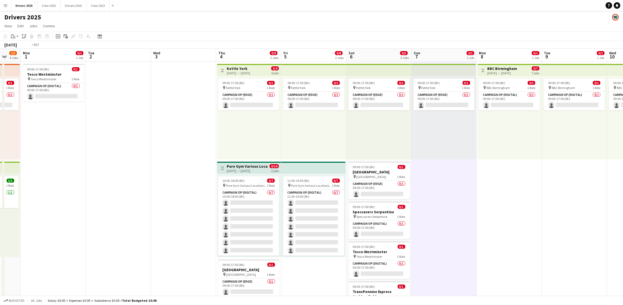
drag, startPoint x: 359, startPoint y: 193, endPoint x: 524, endPoint y: 181, distance: 165.7
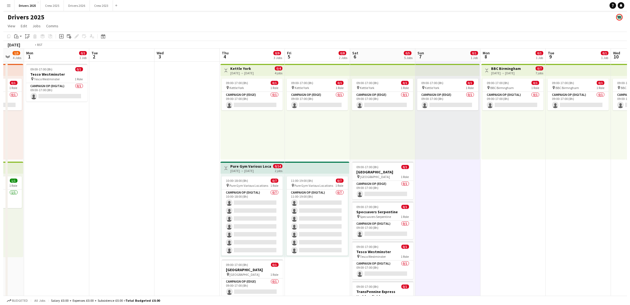
scroll to position [0, 160]
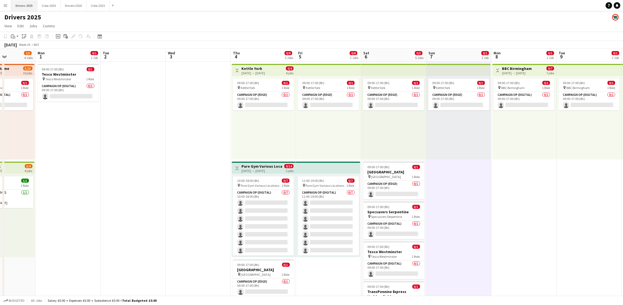
click at [18, 7] on button "Drivers 2025 Close" at bounding box center [24, 5] width 26 height 11
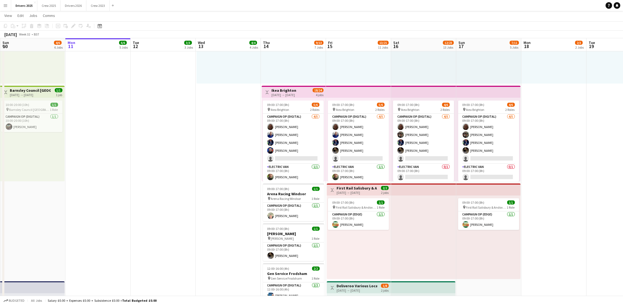
scroll to position [1, 0]
click at [277, 214] on app-card-role "Campaign Op (Digital) [DATE] 09:00-17:00 (8h) [PERSON_NAME]" at bounding box center [293, 211] width 61 height 19
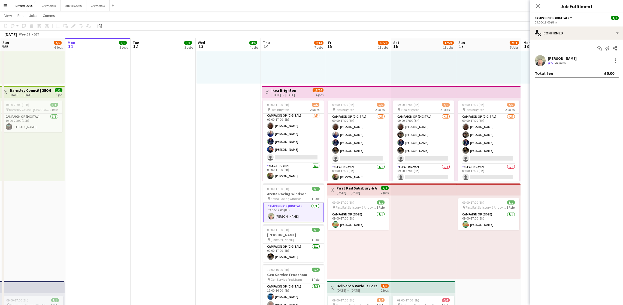
drag, startPoint x: 279, startPoint y: 214, endPoint x: 310, endPoint y: 211, distance: 31.2
click at [279, 214] on app-card-role "Campaign Op (Digital) [DATE] 09:00-17:00 (8h) [PERSON_NAME]" at bounding box center [293, 212] width 61 height 20
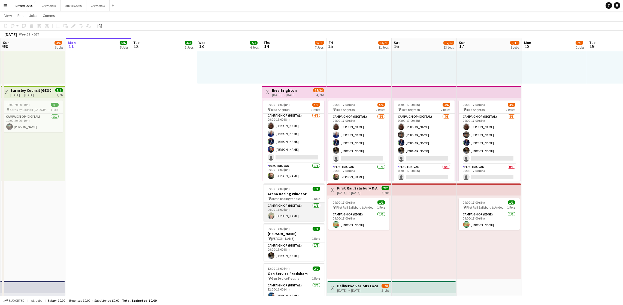
click at [288, 213] on app-card-role "Campaign Op (Digital) [DATE] 09:00-17:00 (8h) [PERSON_NAME]" at bounding box center [294, 211] width 61 height 19
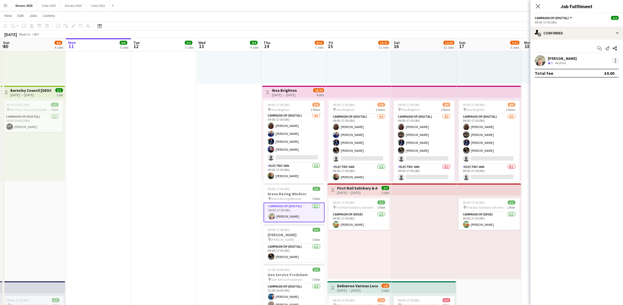
click at [616, 63] on div at bounding box center [616, 60] width 7 height 7
click at [599, 121] on span "Remove" at bounding box center [598, 123] width 34 height 5
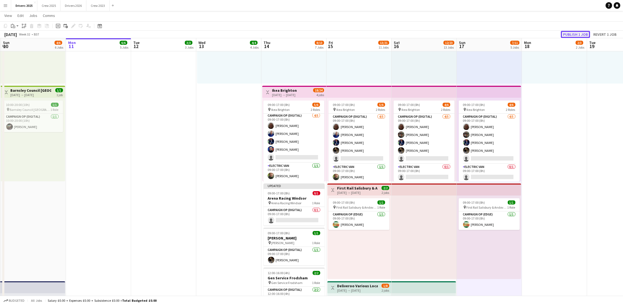
click at [578, 37] on button "Publish 1 job" at bounding box center [575, 34] width 29 height 7
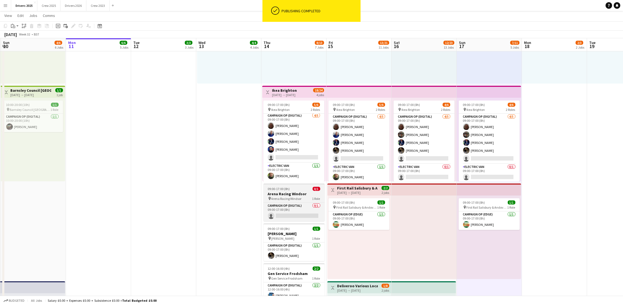
click at [292, 189] on div "09:00-17:00 (8h) 0/1" at bounding box center [294, 189] width 61 height 4
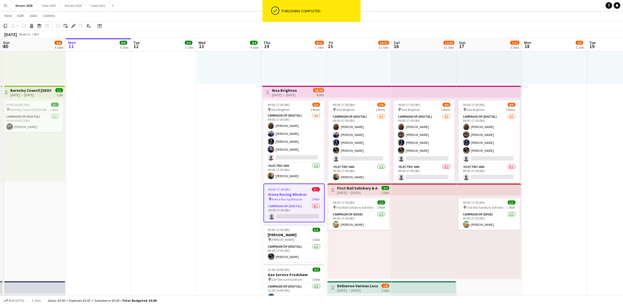
click at [7, 27] on icon "Copy" at bounding box center [5, 26] width 4 height 4
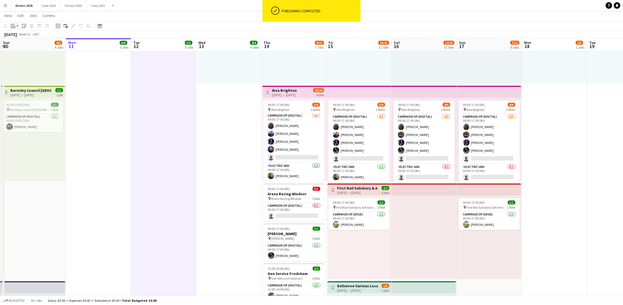
click at [14, 27] on icon "Paste" at bounding box center [13, 26] width 4 height 4
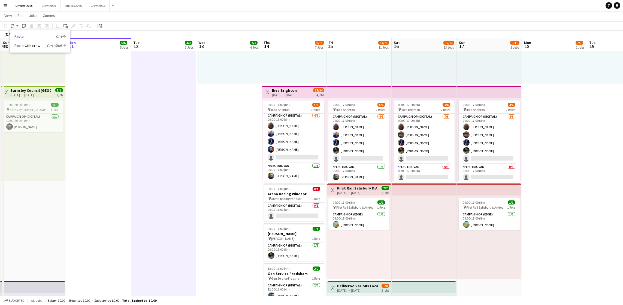
click at [23, 37] on link "Paste Ctrl+V" at bounding box center [39, 36] width 51 height 5
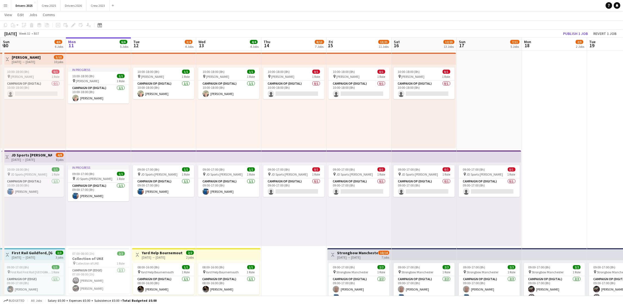
scroll to position [0, 0]
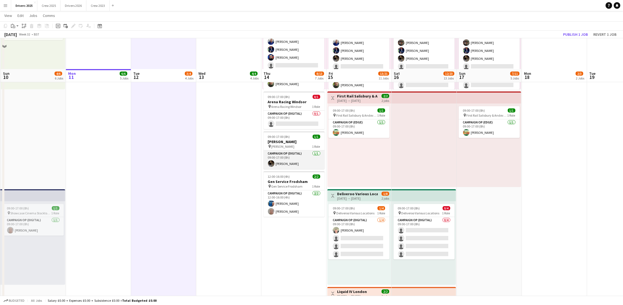
scroll to position [450, 0]
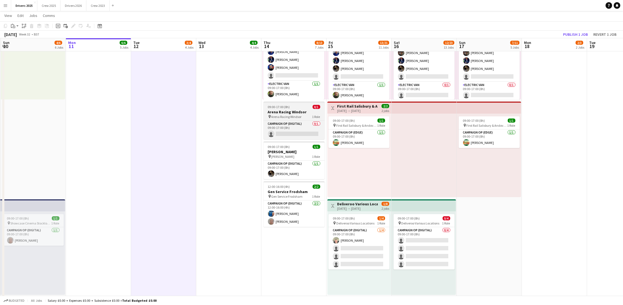
click at [292, 112] on h3 "Arena Racing Windsor" at bounding box center [294, 111] width 61 height 5
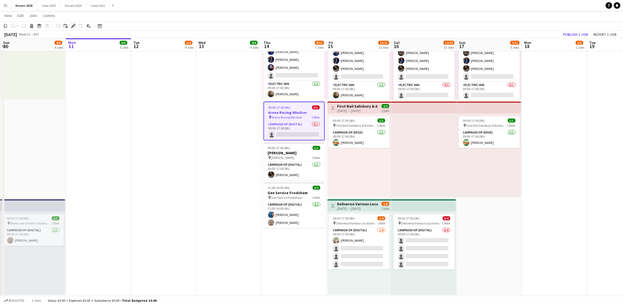
click at [74, 27] on icon "Edit" at bounding box center [73, 26] width 4 height 4
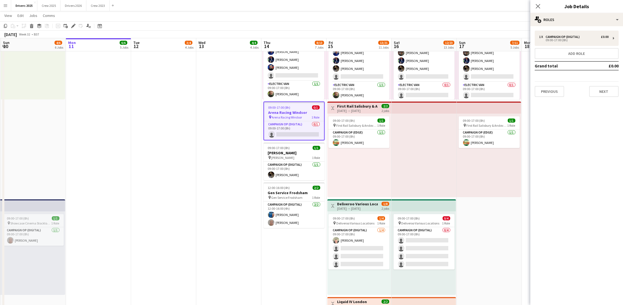
click at [482, 229] on app-date-cell "09:00-17:00 (8h) 0/1 pin JD Sports [PERSON_NAME] 1 Role Campaign Op (Digital) 0…" at bounding box center [489, 288] width 65 height 1354
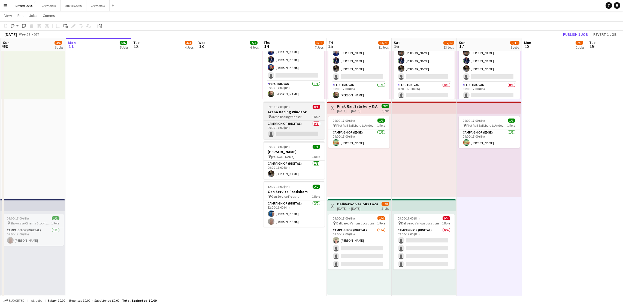
click at [272, 109] on h3 "Arena Racing Windsor" at bounding box center [294, 111] width 61 height 5
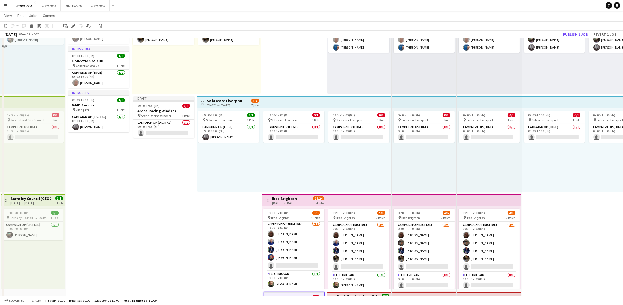
scroll to position [245, 0]
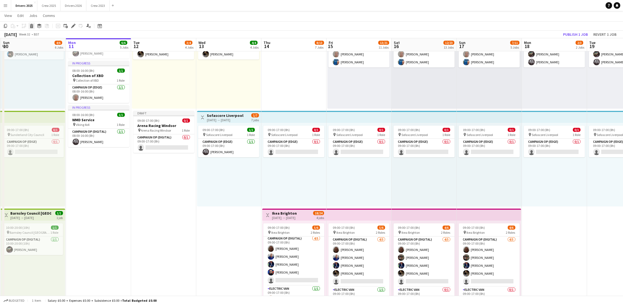
click at [31, 25] on icon "Delete" at bounding box center [31, 26] width 4 height 4
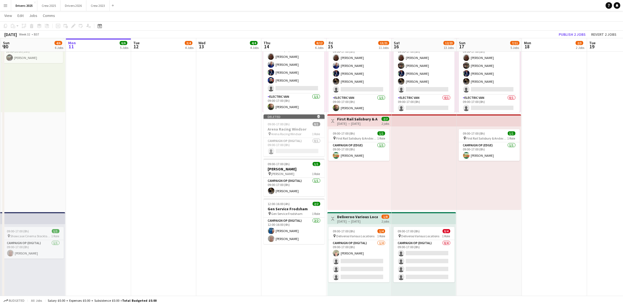
scroll to position [450, 0]
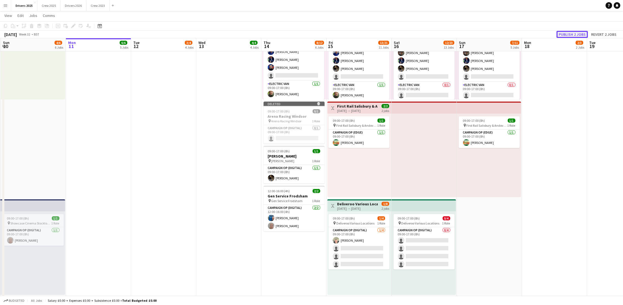
click at [571, 32] on button "Publish 2 jobs" at bounding box center [572, 34] width 31 height 7
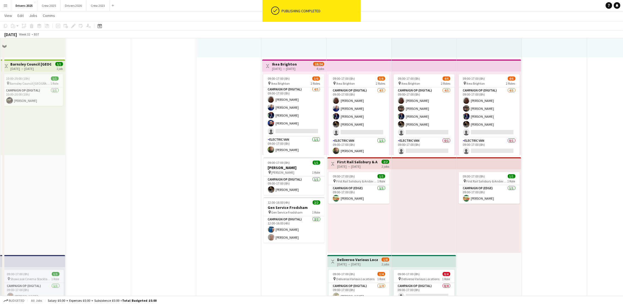
scroll to position [327, 0]
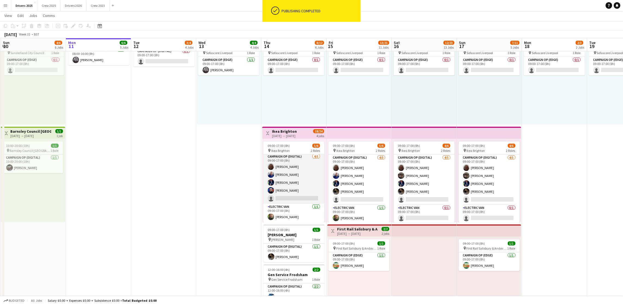
click at [282, 197] on app-card-role "Campaign Op (Digital) [DATE] 09:00-17:00 (8h) [PERSON_NAME] [PERSON_NAME] [PERS…" at bounding box center [293, 178] width 61 height 50
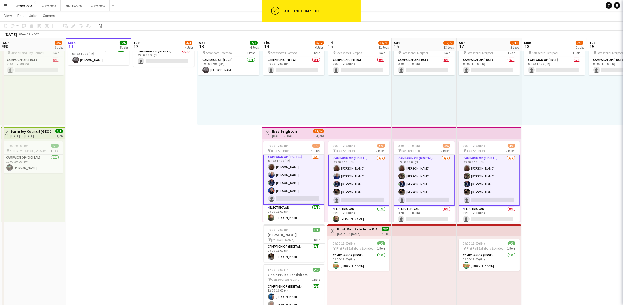
scroll to position [2, 0]
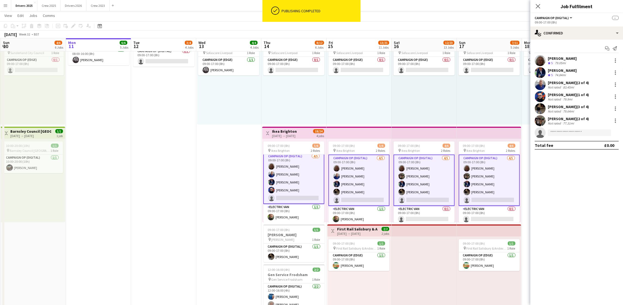
click at [286, 196] on app-card-role "Campaign Op (Digital) [DATE] 09:00-17:00 (8h) [PERSON_NAME] [PERSON_NAME] [PERS…" at bounding box center [293, 177] width 61 height 51
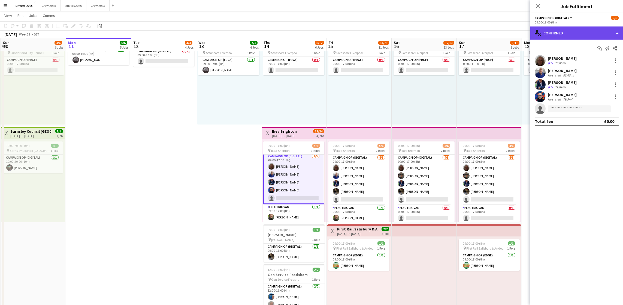
click at [580, 35] on div "single-neutral-actions-check-2 Confirmed" at bounding box center [577, 32] width 93 height 13
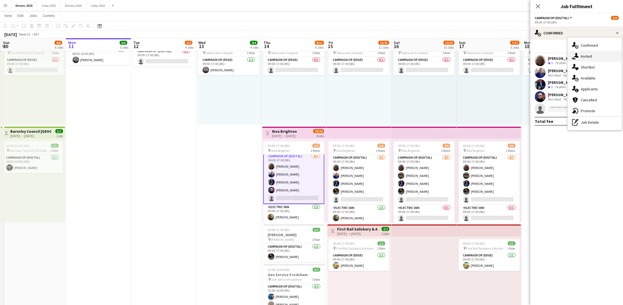
click at [601, 57] on div "single-neutral-actions-share-1 Invited" at bounding box center [595, 56] width 54 height 11
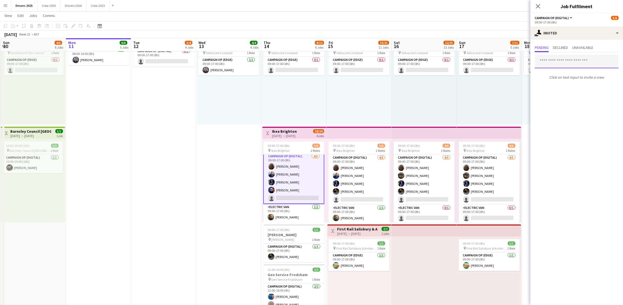
click at [575, 56] on input "text" at bounding box center [577, 62] width 84 height 14
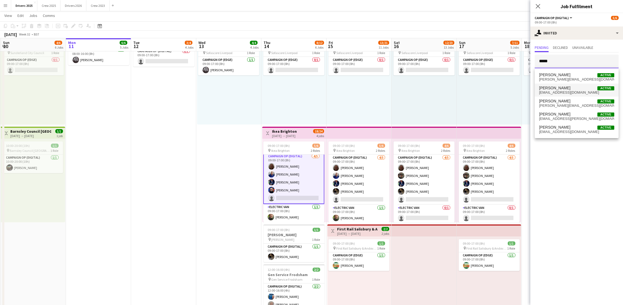
type input "*****"
click at [573, 87] on span "[PERSON_NAME] Active" at bounding box center [576, 88] width 75 height 5
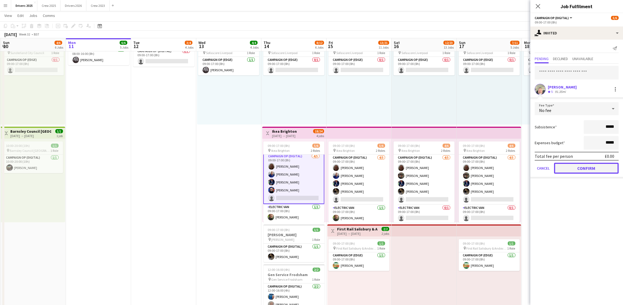
click at [586, 169] on button "Confirm" at bounding box center [586, 168] width 65 height 11
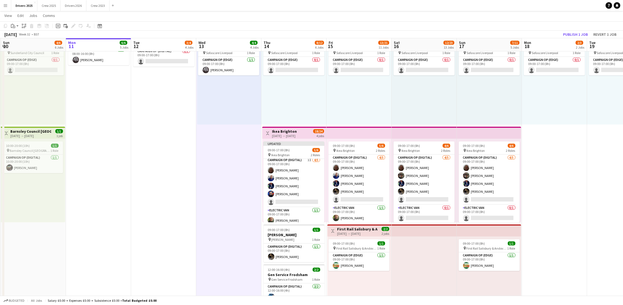
scroll to position [1, 0]
click at [570, 35] on button "Publish 1 job" at bounding box center [575, 34] width 29 height 7
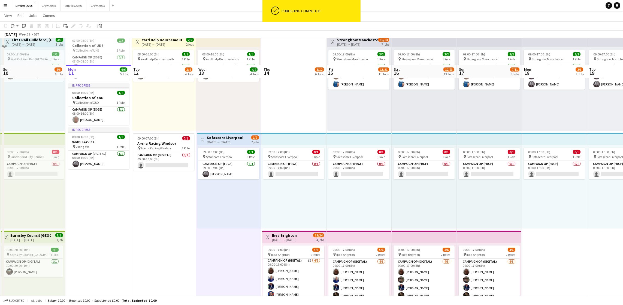
scroll to position [205, 0]
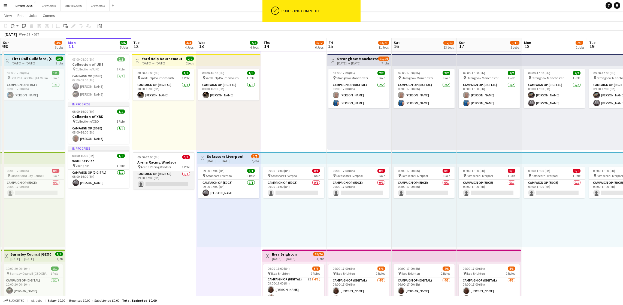
click at [175, 186] on app-card-role "Campaign Op (Digital) 0/1 09:00-17:00 (8h) single-neutral-actions" at bounding box center [163, 180] width 61 height 19
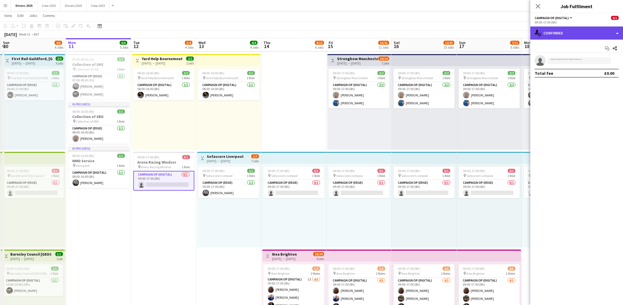
click at [565, 35] on div "single-neutral-actions-check-2 Confirmed" at bounding box center [577, 32] width 93 height 13
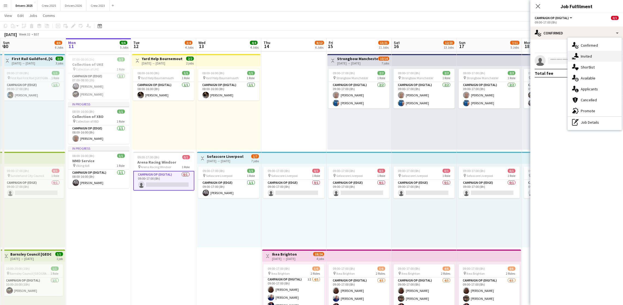
click at [583, 56] on div "single-neutral-actions-share-1 Invited" at bounding box center [595, 56] width 54 height 11
click at [583, 56] on input "text" at bounding box center [577, 62] width 84 height 14
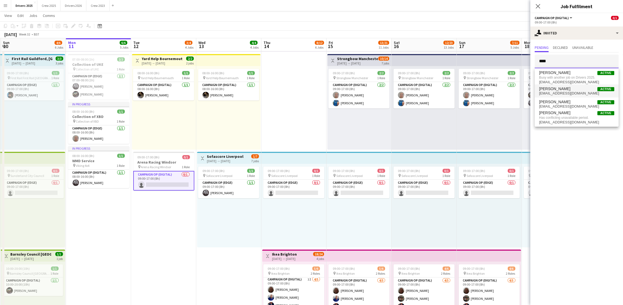
type input "****"
click at [575, 88] on span "[PERSON_NAME] Active" at bounding box center [576, 88] width 75 height 5
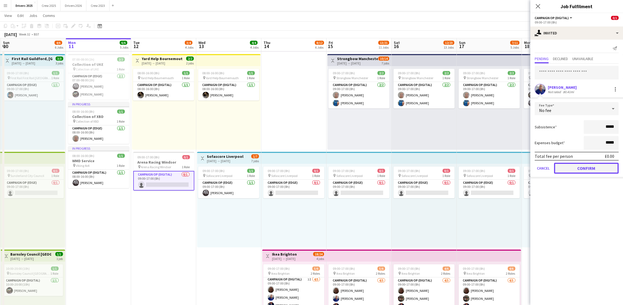
click at [598, 166] on button "Confirm" at bounding box center [586, 168] width 65 height 11
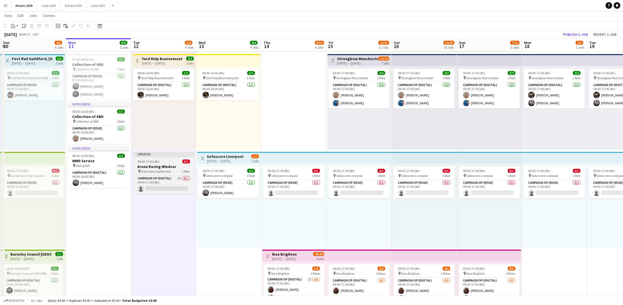
click at [177, 164] on h3 "Arena Racing Windsor" at bounding box center [163, 166] width 61 height 5
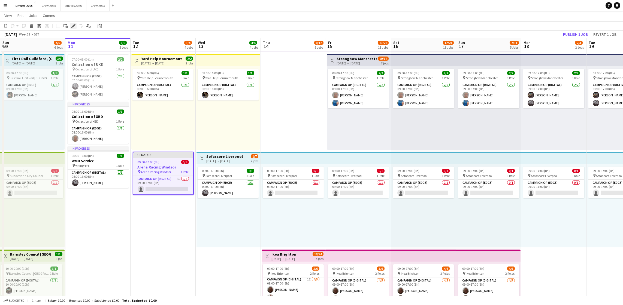
click at [73, 27] on icon "Edit" at bounding box center [73, 26] width 4 height 4
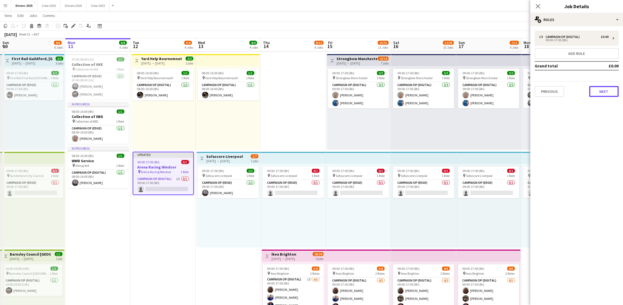
click at [602, 86] on button "Next" at bounding box center [604, 91] width 29 height 11
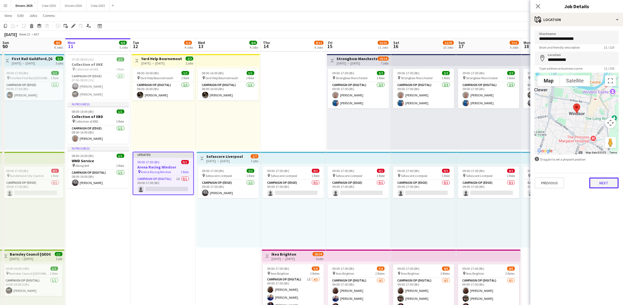
click at [610, 186] on button "Next" at bounding box center [604, 182] width 29 height 11
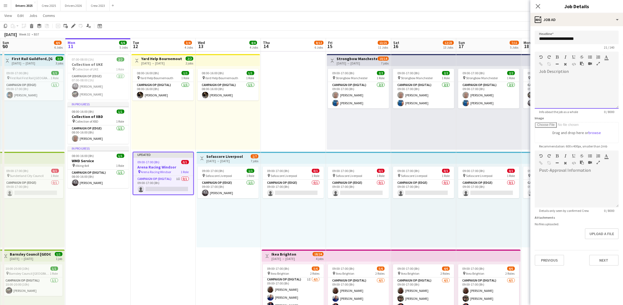
click at [591, 72] on div "default Heading 1 Heading 2 Heading 3 Heading 4 Heading 5 Heading 6 Heading 7 P…" at bounding box center [577, 62] width 84 height 20
drag, startPoint x: 610, startPoint y: 80, endPoint x: 558, endPoint y: 78, distance: 52.7
click at [558, 78] on div "**********" at bounding box center [577, 92] width 84 height 33
copy div "**********"
click at [540, 62] on icon "button" at bounding box center [542, 64] width 4 height 4
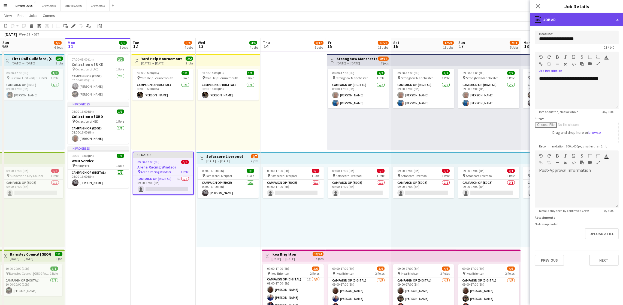
click at [603, 22] on div "ads-window Job Ad" at bounding box center [577, 19] width 93 height 13
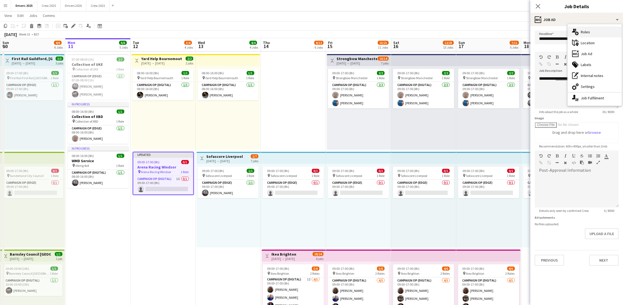
click at [592, 31] on div "multiple-users-add Roles" at bounding box center [595, 31] width 54 height 11
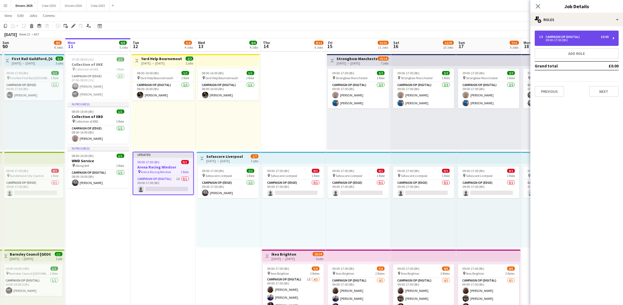
click at [563, 41] on div "09:00-17:00 (8h)" at bounding box center [574, 40] width 70 height 3
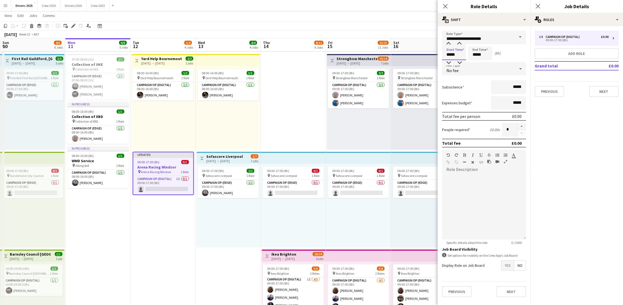
drag, startPoint x: 460, startPoint y: 54, endPoint x: 400, endPoint y: 52, distance: 59.8
type input "*****"
click at [607, 85] on div "Previous Next" at bounding box center [577, 89] width 84 height 16
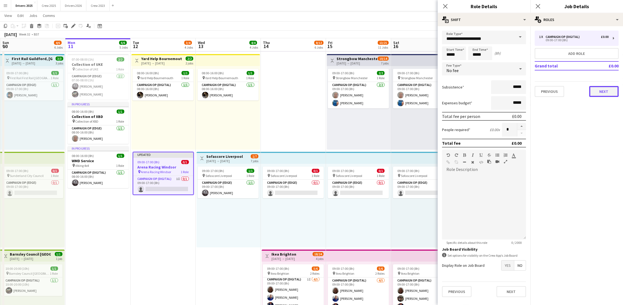
click at [609, 93] on button "Next" at bounding box center [604, 91] width 29 height 11
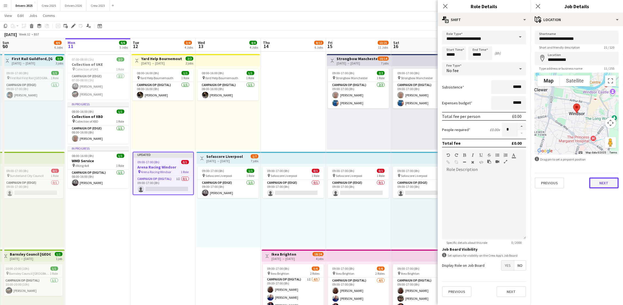
click at [602, 182] on button "Next" at bounding box center [604, 182] width 29 height 11
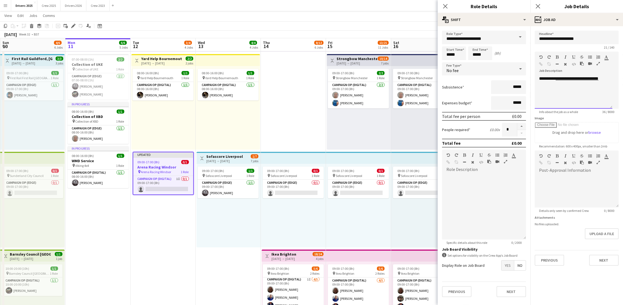
click at [596, 90] on div "**********" at bounding box center [574, 92] width 78 height 33
click at [602, 88] on div "**********" at bounding box center [576, 89] width 75 height 5
click at [608, 260] on button "Next" at bounding box center [604, 259] width 29 height 11
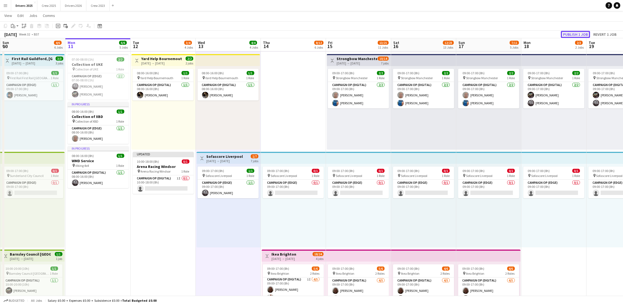
click at [589, 31] on button "Publish 1 job" at bounding box center [575, 34] width 29 height 7
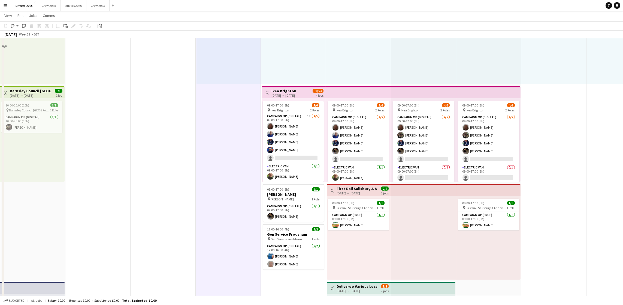
scroll to position [368, 0]
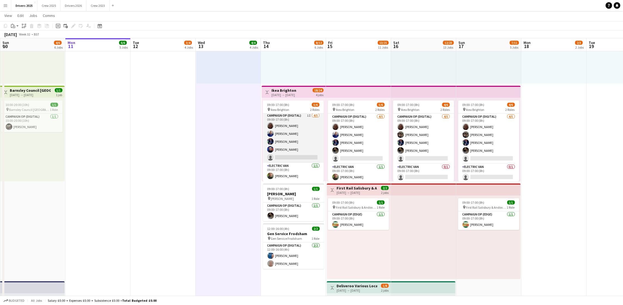
click at [287, 156] on app-card-role "Campaign Op (Digital) 1I [DATE] 09:00-17:00 (8h) [PERSON_NAME] [PERSON_NAME] [P…" at bounding box center [293, 137] width 61 height 50
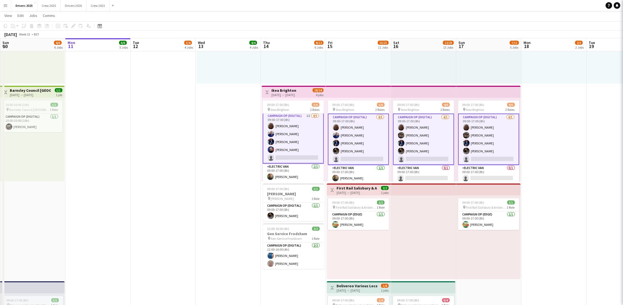
scroll to position [2, 0]
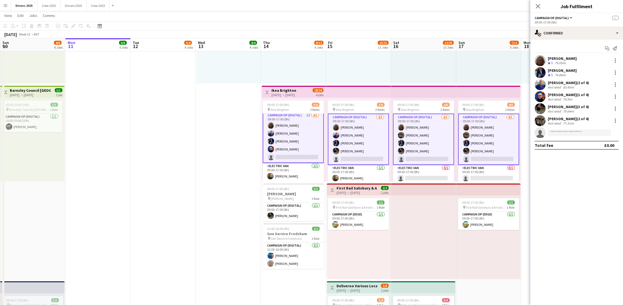
click at [287, 156] on app-card-role "Campaign Op (Digital) 1I [DATE] 09:00-17:00 (8h) [PERSON_NAME] [PERSON_NAME] [P…" at bounding box center [293, 137] width 61 height 51
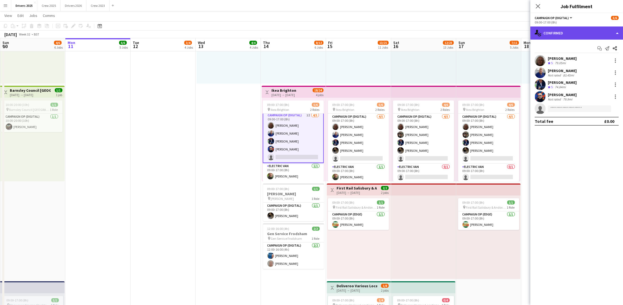
click at [563, 32] on div "single-neutral-actions-check-2 Confirmed" at bounding box center [577, 32] width 93 height 13
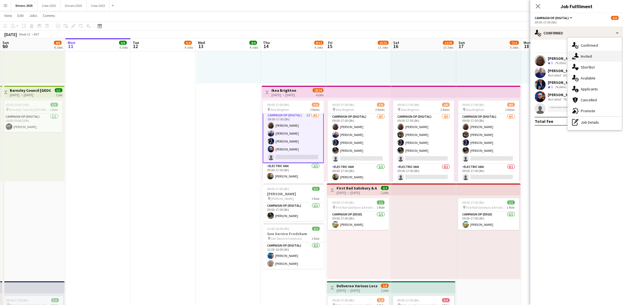
click at [586, 55] on div "single-neutral-actions-share-1 Invited" at bounding box center [595, 56] width 54 height 11
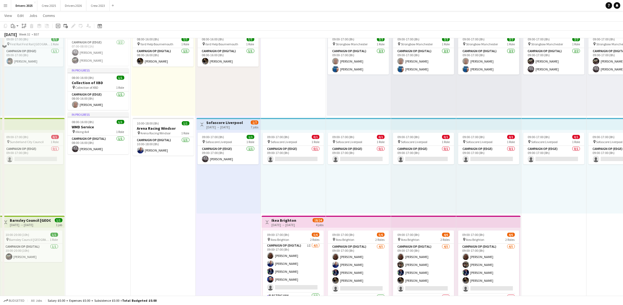
scroll to position [164, 0]
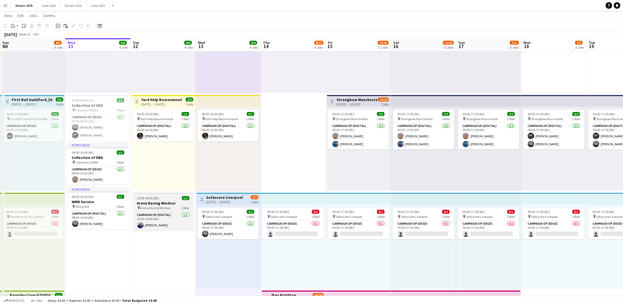
click at [163, 203] on h3 "Arena Racing Windsor" at bounding box center [163, 202] width 61 height 5
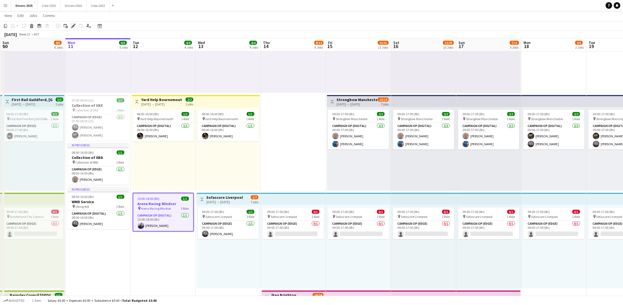
click at [70, 28] on div "Edit" at bounding box center [73, 26] width 7 height 7
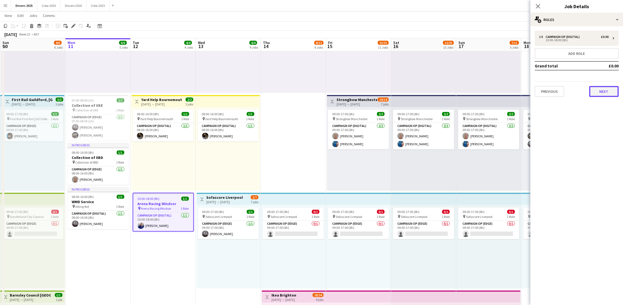
click at [602, 90] on button "Next" at bounding box center [604, 91] width 29 height 11
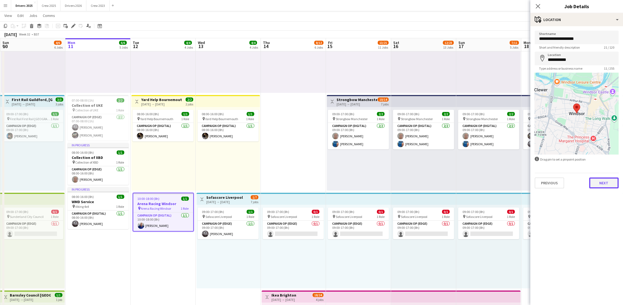
click at [603, 181] on button "Next" at bounding box center [604, 182] width 29 height 11
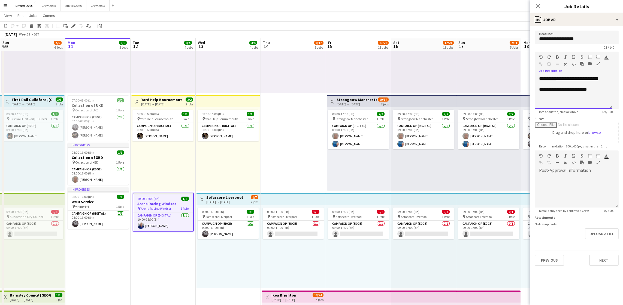
click at [554, 86] on div "**********" at bounding box center [574, 92] width 78 height 33
drag, startPoint x: 146, startPoint y: 276, endPoint x: 160, endPoint y: 271, distance: 14.4
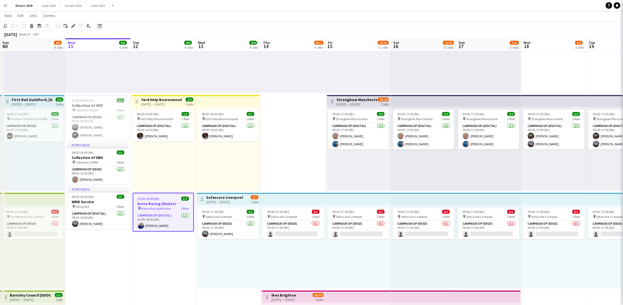
scroll to position [0, 130]
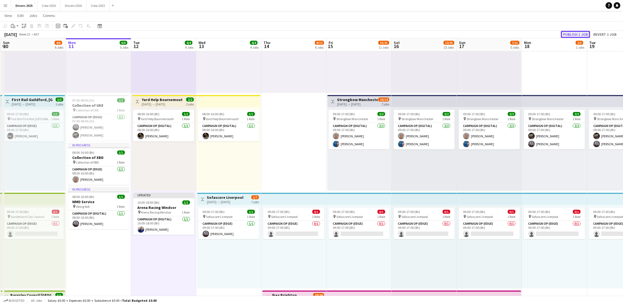
click at [581, 36] on button "Publish 1 job" at bounding box center [575, 34] width 29 height 7
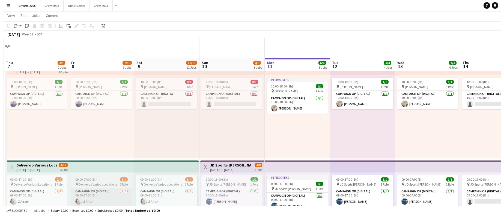
scroll to position [0, 0]
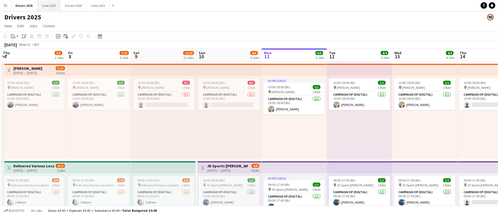
click at [53, 7] on button "Crew 2025 Close" at bounding box center [48, 5] width 23 height 11
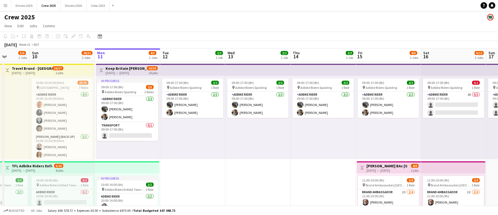
scroll to position [0, 157]
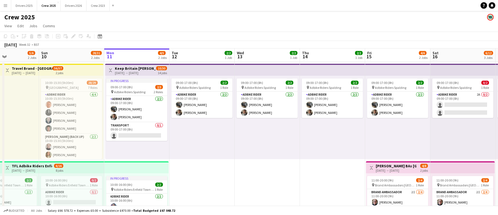
drag, startPoint x: 220, startPoint y: 176, endPoint x: 259, endPoint y: 170, distance: 39.4
click at [259, 170] on app-calendar-viewport "Thu 7 2/4 2 Jobs Fri 8 30/34 3 Jobs Sat 9 5/6 2 Jobs Sun 10 28/31 2 Jobs Mon 11…" at bounding box center [249, 203] width 498 height 308
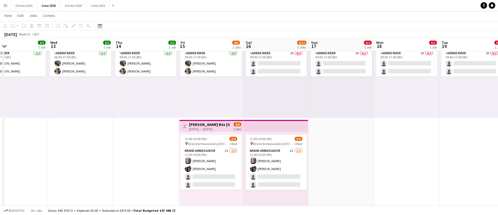
scroll to position [0, 189]
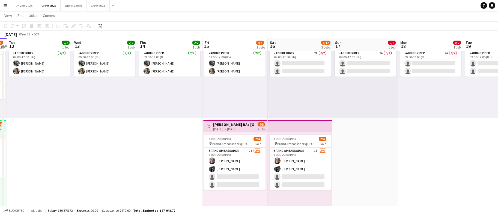
drag, startPoint x: 283, startPoint y: 160, endPoint x: 145, endPoint y: 155, distance: 138.1
click at [138, 156] on app-calendar-viewport "Sat 9 5/6 2 Jobs Sun 10 28/31 2 Jobs Mon 11 4/5 2 Jobs Tue 12 2/2 1 Job Wed 13 …" at bounding box center [249, 147] width 498 height 335
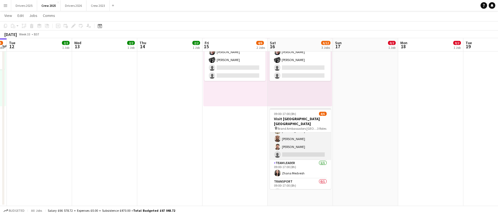
scroll to position [22, 0]
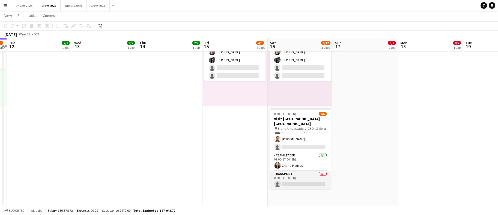
click at [300, 182] on app-card-role "Transport 0/1 09:00-17:00 (8h) single-neutral-actions" at bounding box center [300, 180] width 61 height 19
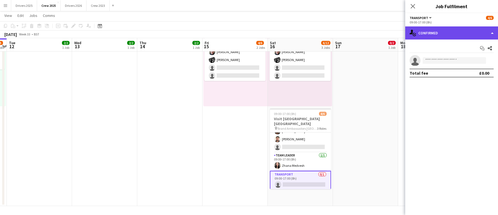
click at [445, 31] on div "single-neutral-actions-check-2 Confirmed" at bounding box center [451, 32] width 93 height 13
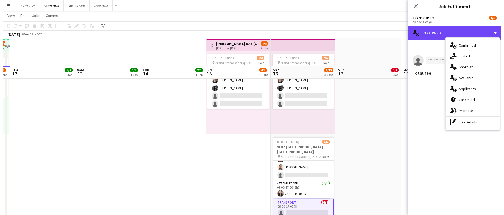
scroll to position [0, 0]
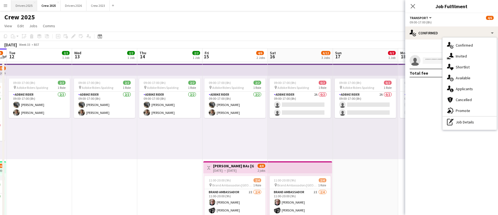
click at [25, 6] on button "Drivers 2025 Close" at bounding box center [24, 5] width 26 height 11
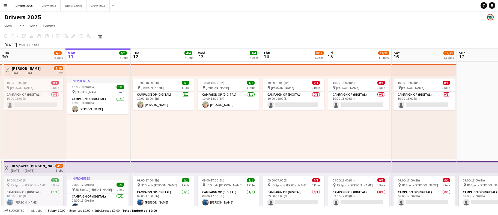
scroll to position [0, 143]
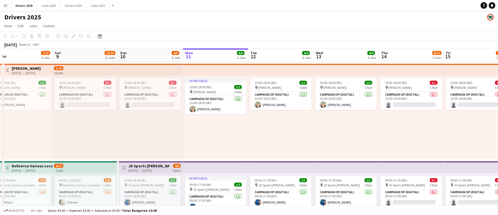
drag, startPoint x: 89, startPoint y: 151, endPoint x: 207, endPoint y: 140, distance: 118.3
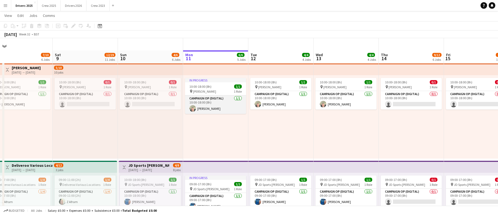
scroll to position [41, 0]
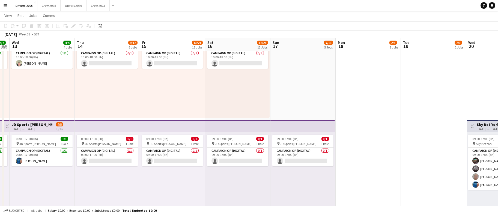
drag, startPoint x: 332, startPoint y: 189, endPoint x: 22, endPoint y: 184, distance: 310.7
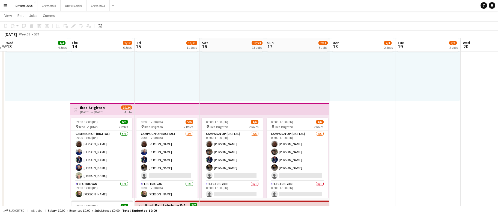
scroll to position [368, 0]
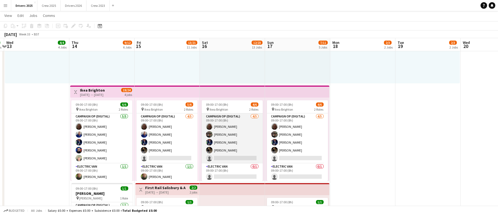
click at [223, 144] on app-card-role "Campaign Op (Digital) [DATE] 09:00-17:00 (8h) [PERSON_NAME] [PERSON_NAME] [PERS…" at bounding box center [232, 138] width 61 height 50
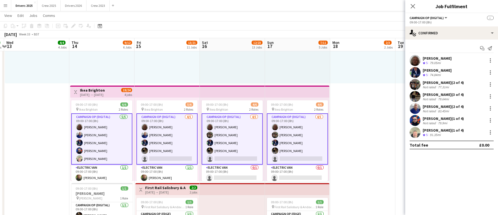
click at [224, 143] on app-card-role "Campaign Op (Digital) [DATE] 09:00-17:00 (8h) [PERSON_NAME] [PERSON_NAME] [PERS…" at bounding box center [232, 138] width 61 height 51
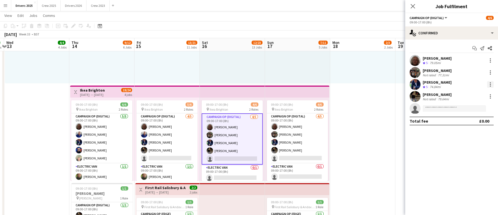
click at [490, 85] on div at bounding box center [490, 84] width 1 height 1
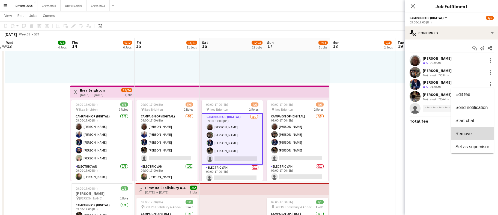
click at [464, 133] on span "Remove" at bounding box center [463, 133] width 16 height 5
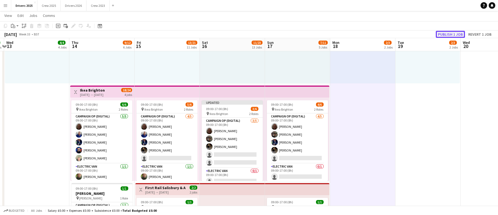
click at [439, 34] on button "Publish 1 job" at bounding box center [450, 34] width 29 height 7
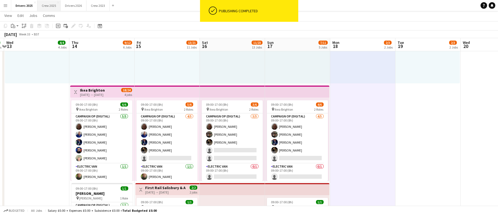
click at [50, 4] on button "Crew 2025 Close" at bounding box center [48, 5] width 23 height 11
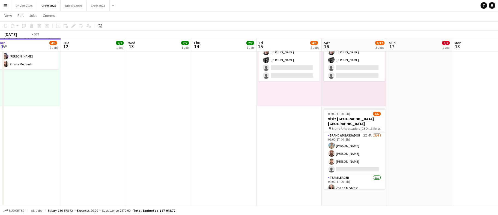
scroll to position [0, 176]
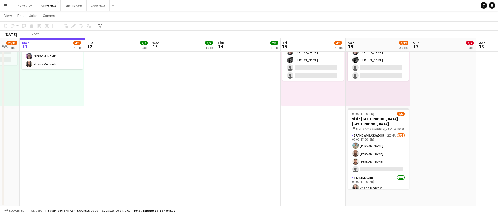
drag, startPoint x: 325, startPoint y: 156, endPoint x: 218, endPoint y: 158, distance: 106.7
click at [214, 157] on app-calendar-viewport "Fri 8 30/34 3 Jobs Sat 9 5/6 2 Jobs Sun 10 28/31 2 Jobs Mon 11 4/5 2 Jobs Tue 1…" at bounding box center [249, 38] width 498 height 335
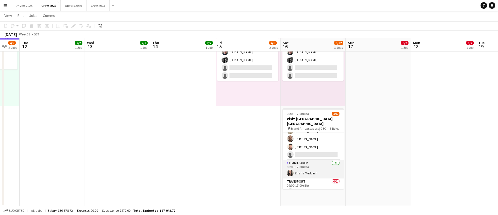
scroll to position [22, 0]
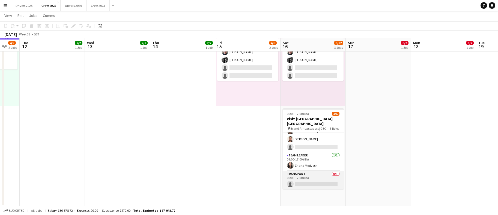
click at [311, 179] on app-card-role "Transport 0/1 09:00-17:00 (8h) single-neutral-actions" at bounding box center [313, 180] width 61 height 19
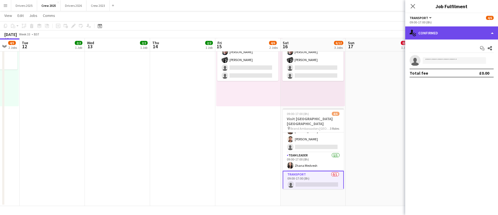
click at [448, 35] on div "single-neutral-actions-check-2 Confirmed" at bounding box center [451, 32] width 93 height 13
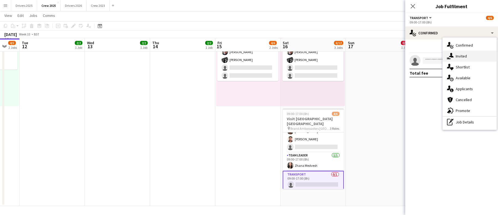
click at [464, 59] on div "single-neutral-actions-share-1 Invited" at bounding box center [469, 56] width 54 height 11
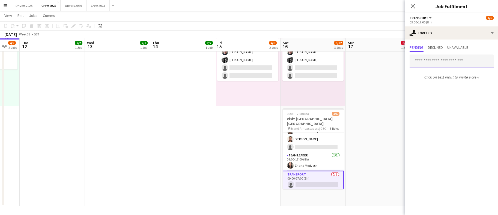
click at [428, 60] on input "text" at bounding box center [451, 62] width 84 height 14
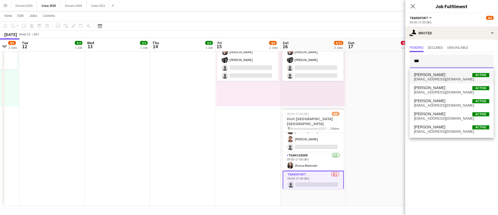
type input "***"
click at [436, 77] on span "[EMAIL_ADDRESS][DOMAIN_NAME]" at bounding box center [451, 79] width 75 height 4
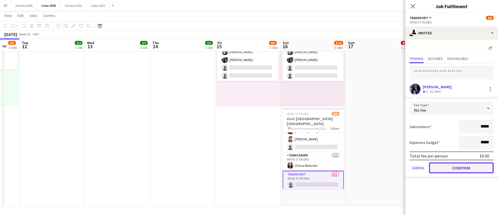
click at [468, 168] on button "Confirm" at bounding box center [461, 168] width 65 height 11
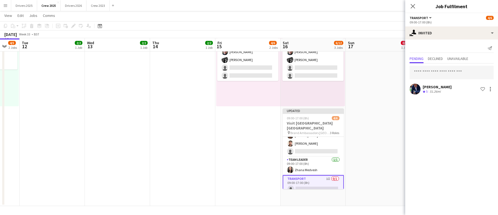
click at [365, 134] on app-date-cell "09:00-17:00 (8h) 0/2 pin Adbike Riders Spalding 1 Role Adbike Rider 2A 0/2 09:0…" at bounding box center [378, 58] width 65 height 295
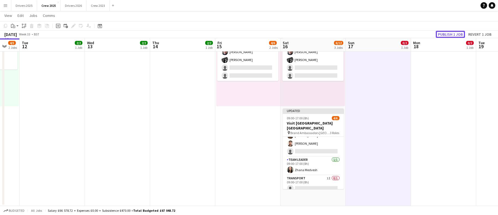
click at [450, 35] on button "Publish 1 job" at bounding box center [450, 34] width 29 height 7
